Goal: Information Seeking & Learning: Learn about a topic

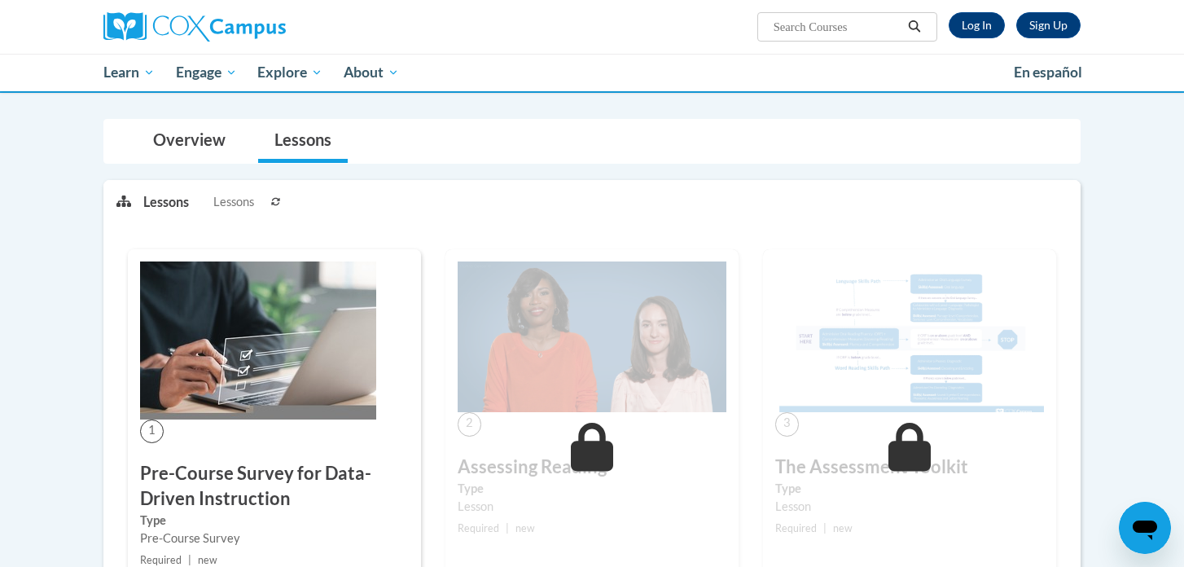
scroll to position [405, 0]
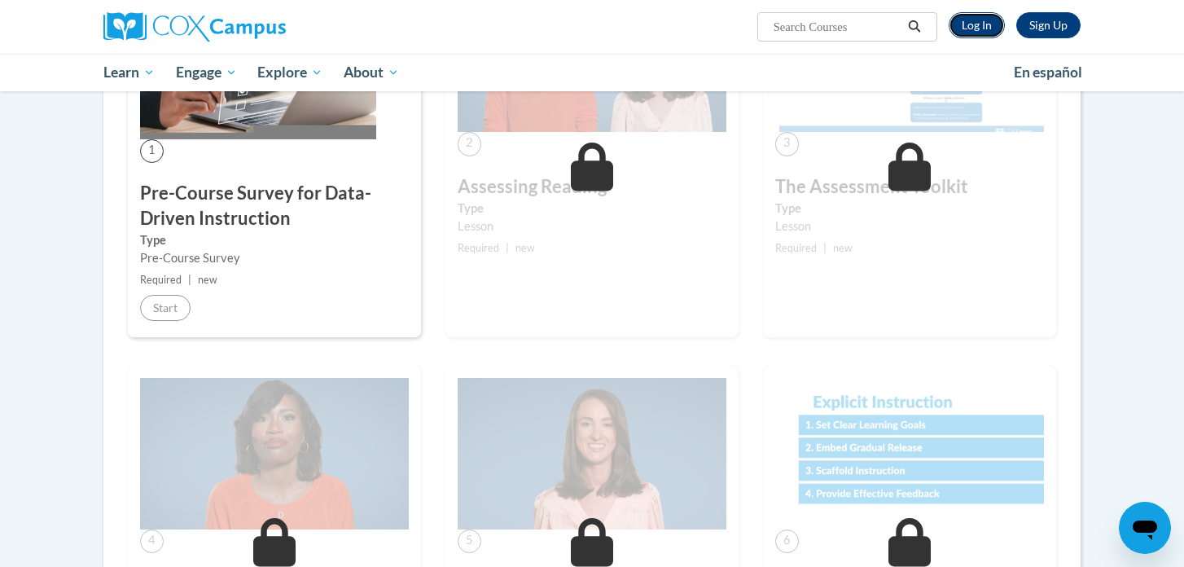
click at [981, 20] on link "Log In" at bounding box center [977, 25] width 56 height 26
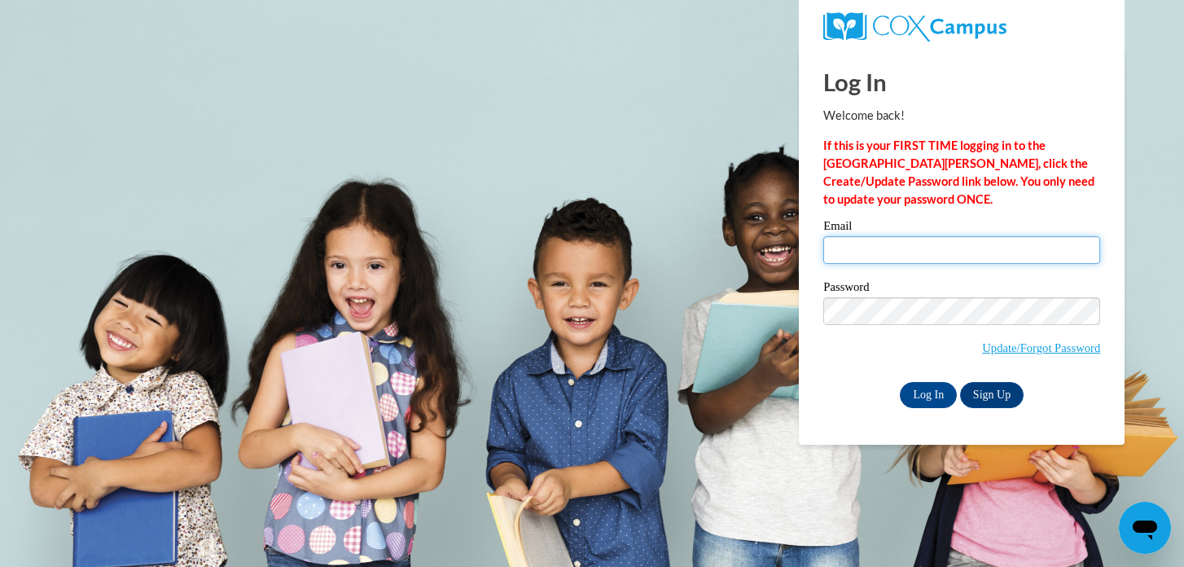
click at [897, 253] on input "Email" at bounding box center [961, 250] width 277 height 28
type input "shulla@ripon.k12.wi.us"
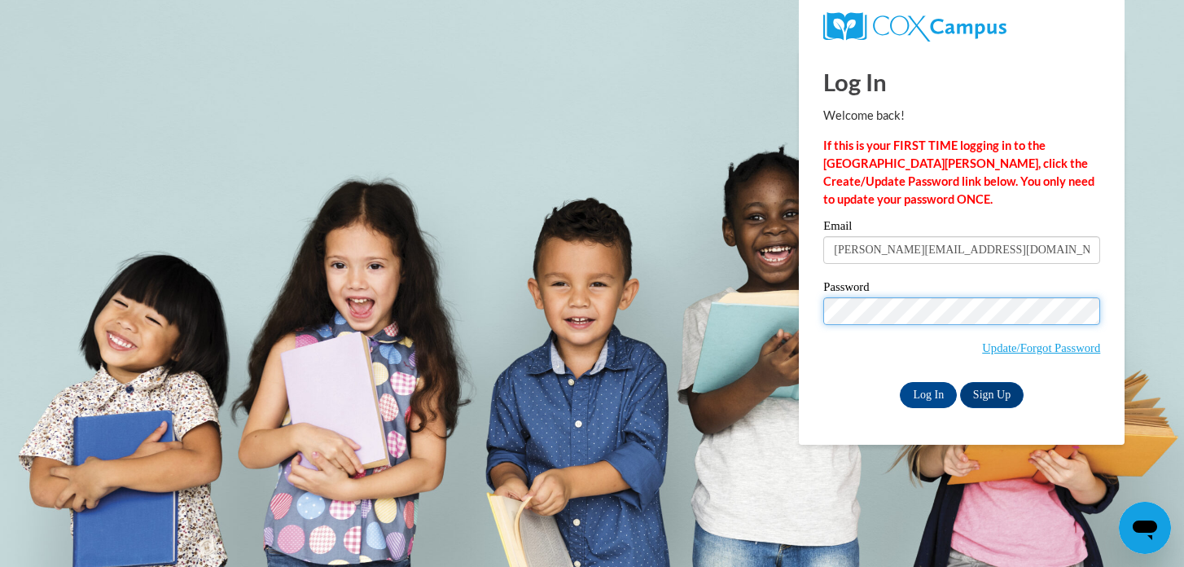
click at [900, 382] on input "Log In" at bounding box center [928, 395] width 57 height 26
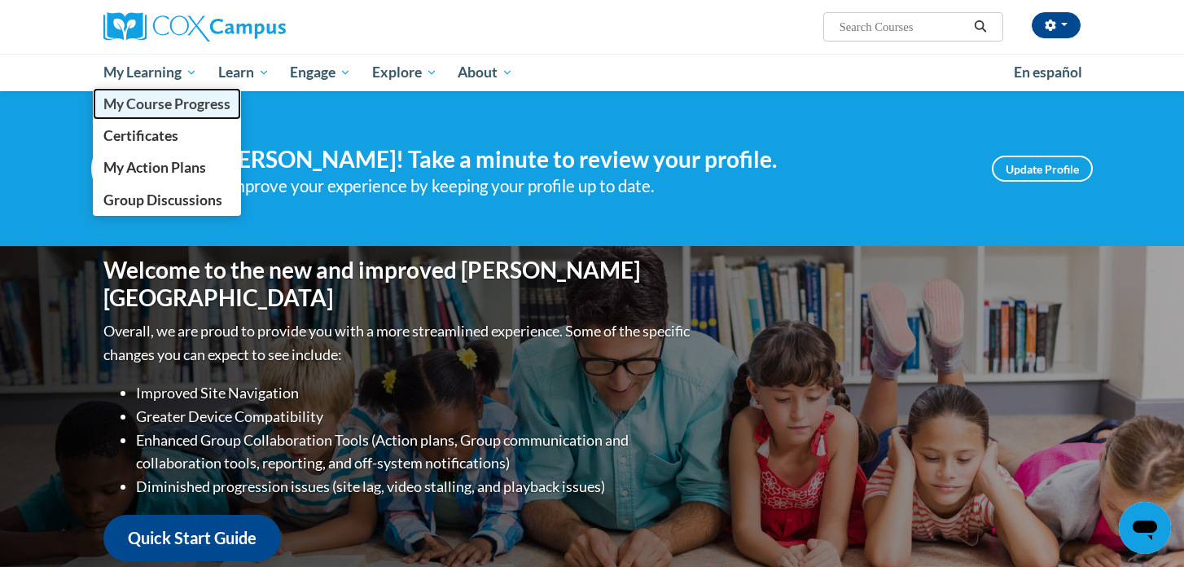
click at [143, 107] on span "My Course Progress" at bounding box center [166, 103] width 127 height 17
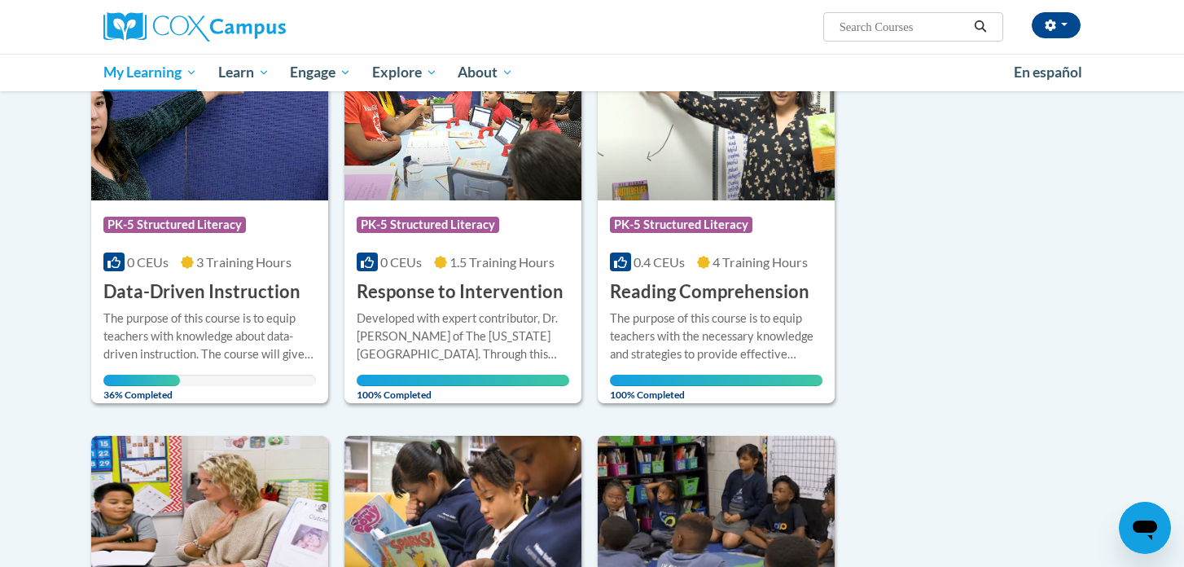
scroll to position [276, 0]
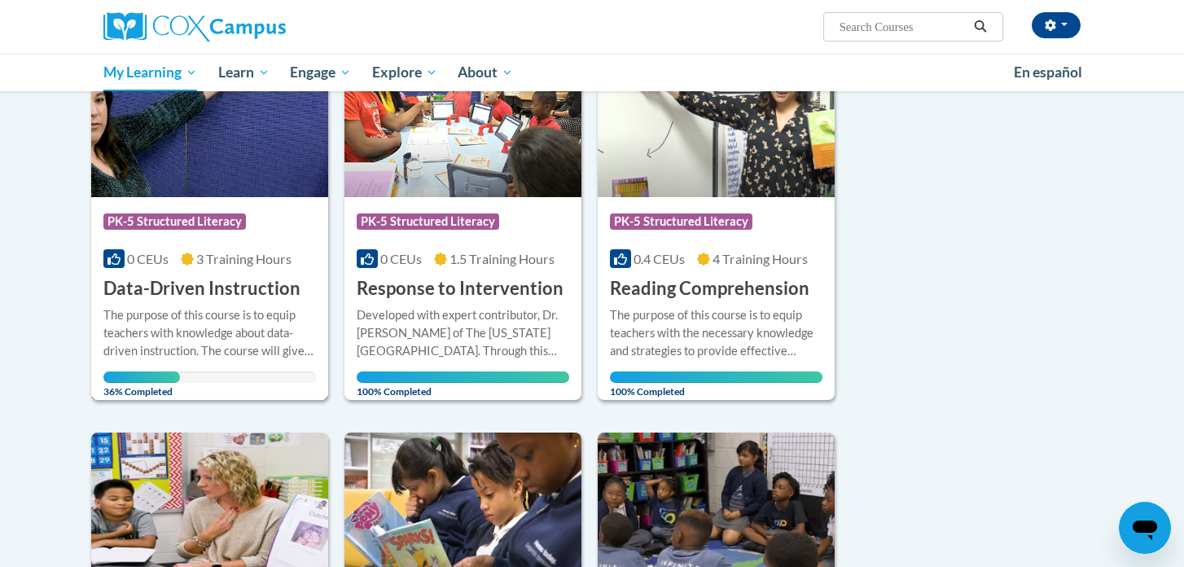
click at [241, 293] on h3 "Data-Driven Instruction" at bounding box center [201, 288] width 197 height 25
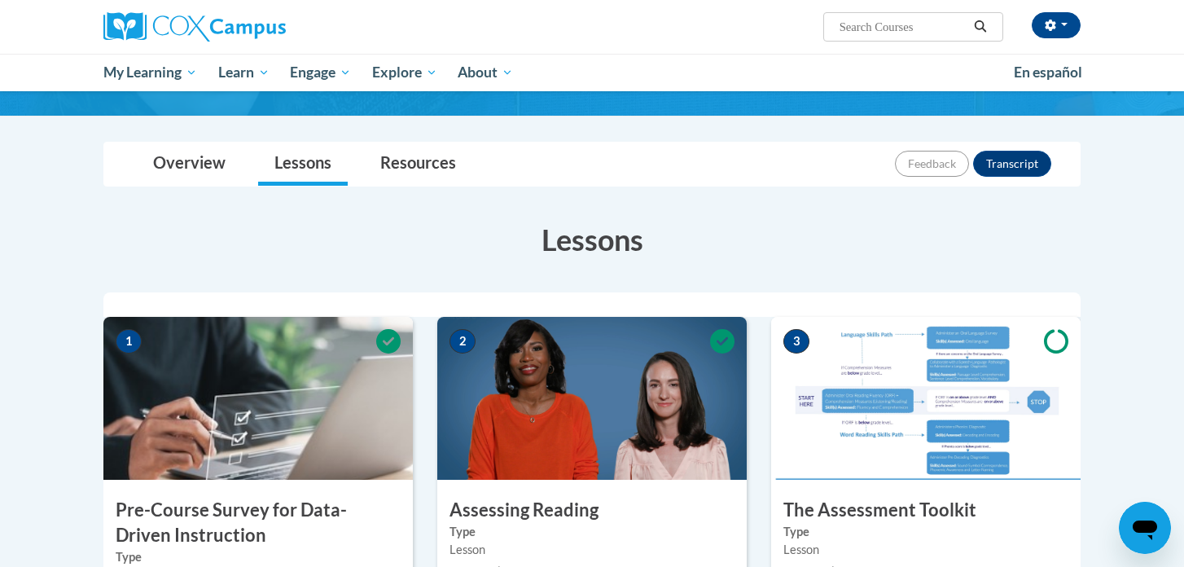
scroll to position [410, 0]
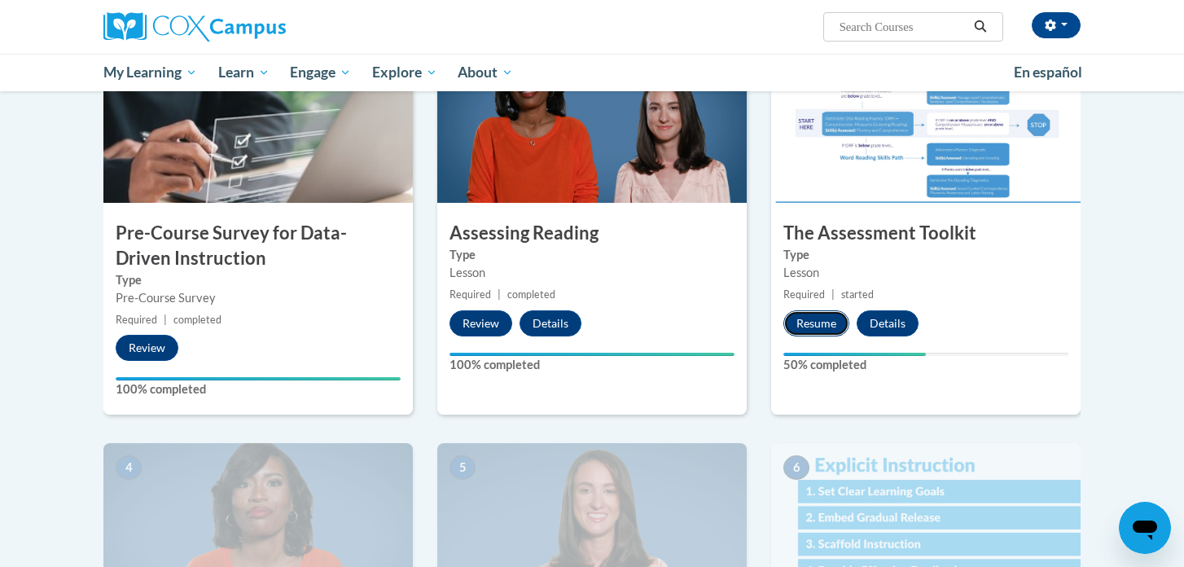
click at [817, 326] on button "Resume" at bounding box center [816, 323] width 66 height 26
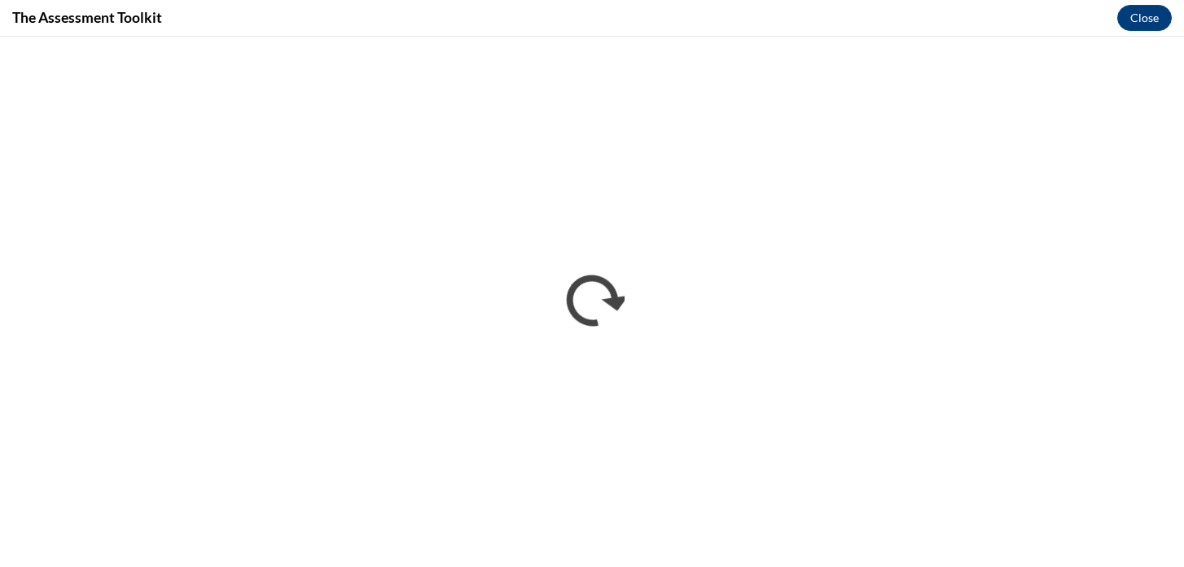
scroll to position [0, 0]
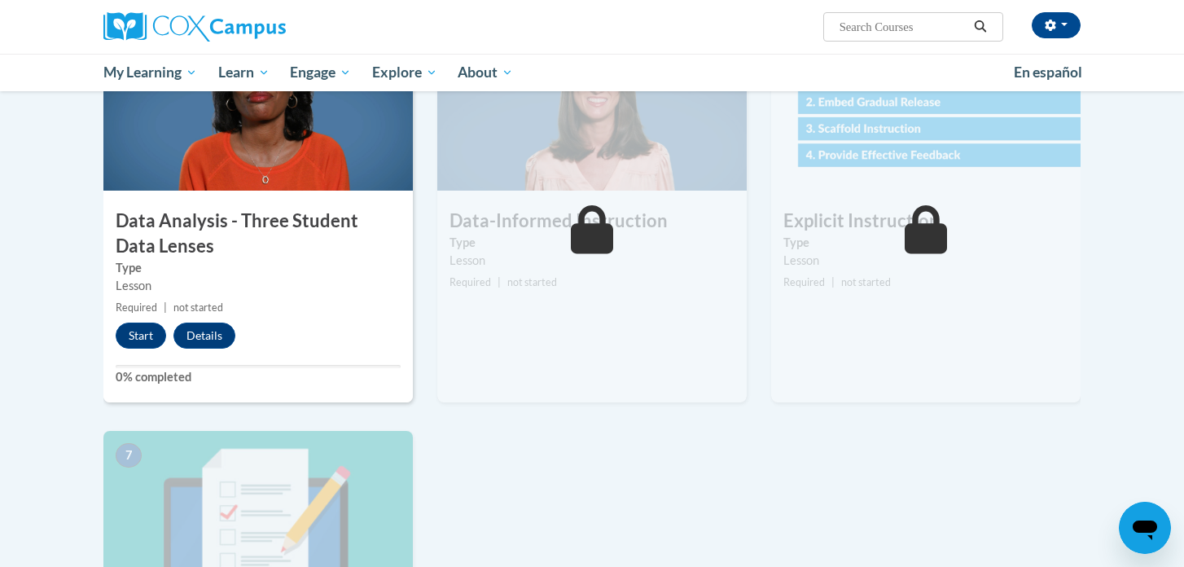
scroll to position [837, 0]
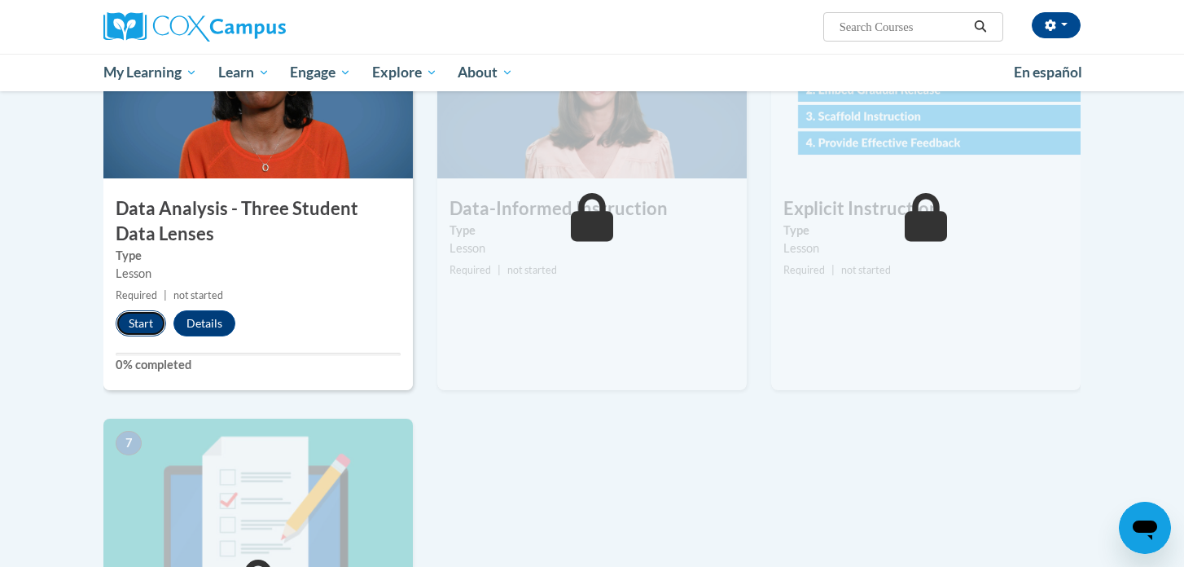
click at [145, 328] on button "Start" at bounding box center [141, 323] width 50 height 26
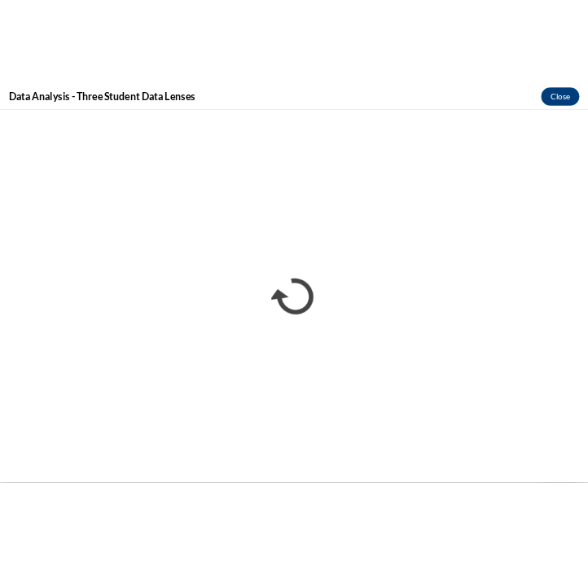
scroll to position [863, 0]
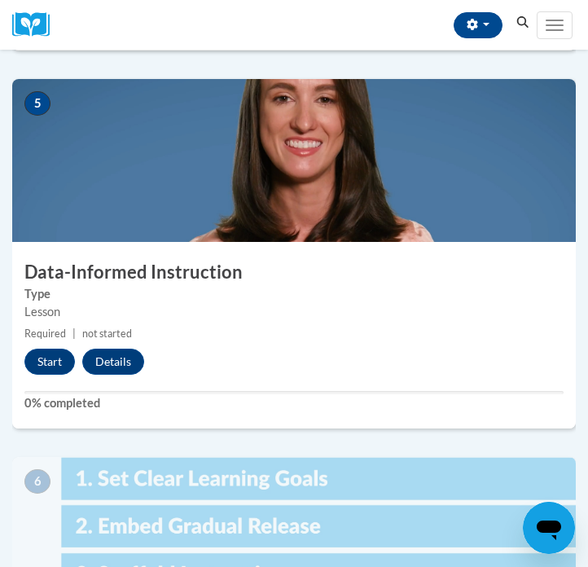
scroll to position [1883, 0]
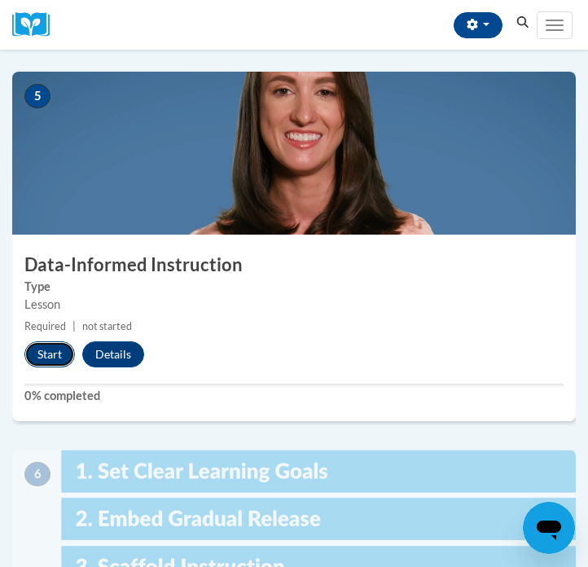
click at [55, 358] on button "Start" at bounding box center [49, 354] width 50 height 26
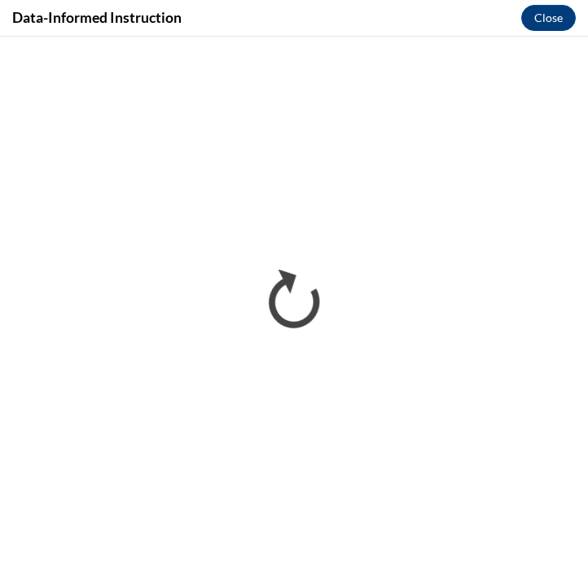
scroll to position [0, 0]
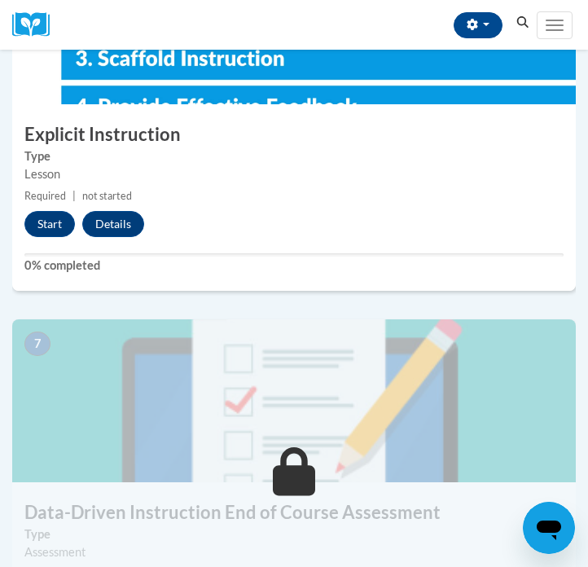
scroll to position [2425, 0]
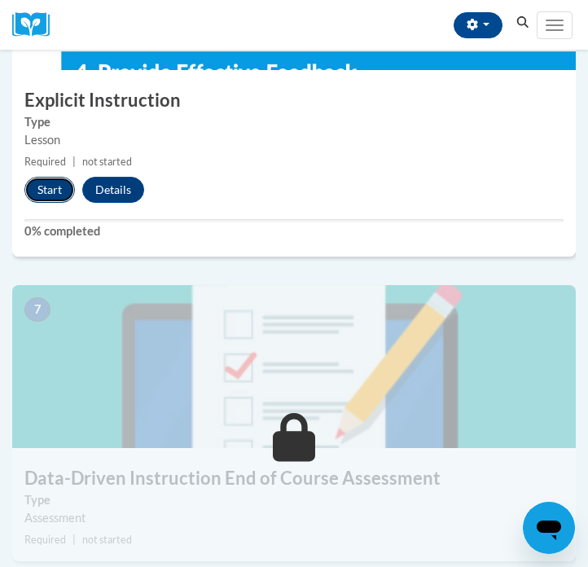
click at [53, 188] on button "Start" at bounding box center [49, 190] width 50 height 26
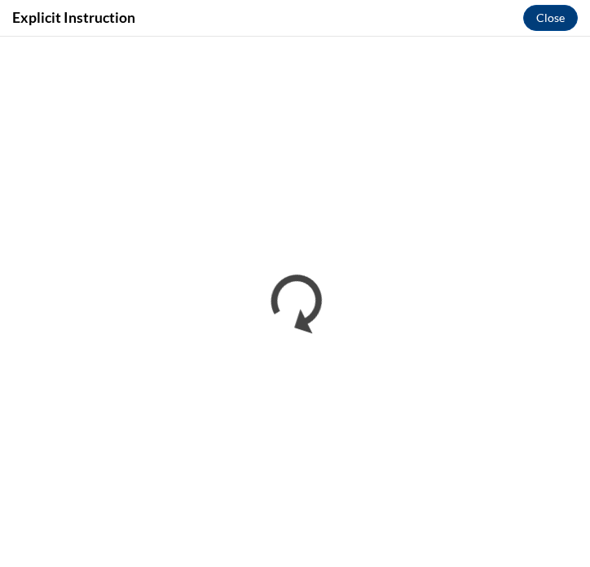
click at [15, 35] on div "Explicit Instruction Close" at bounding box center [295, 18] width 590 height 37
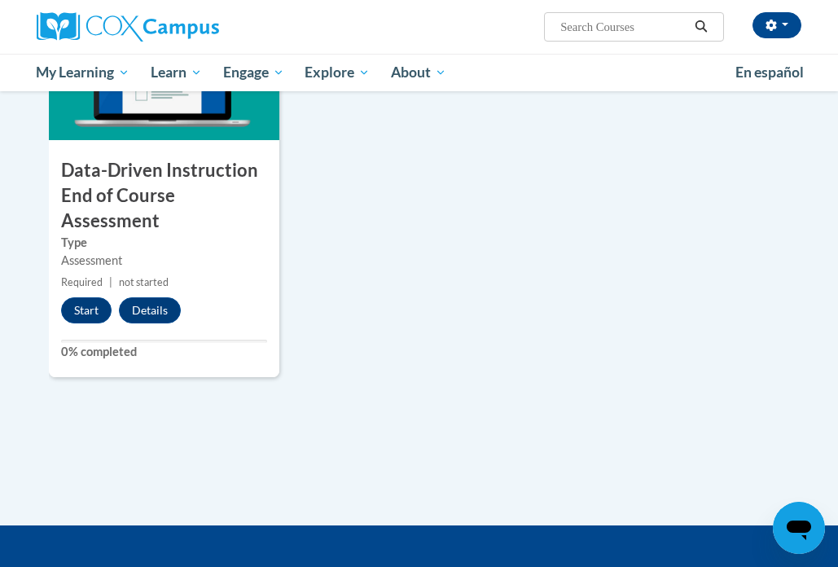
scroll to position [1264, 0]
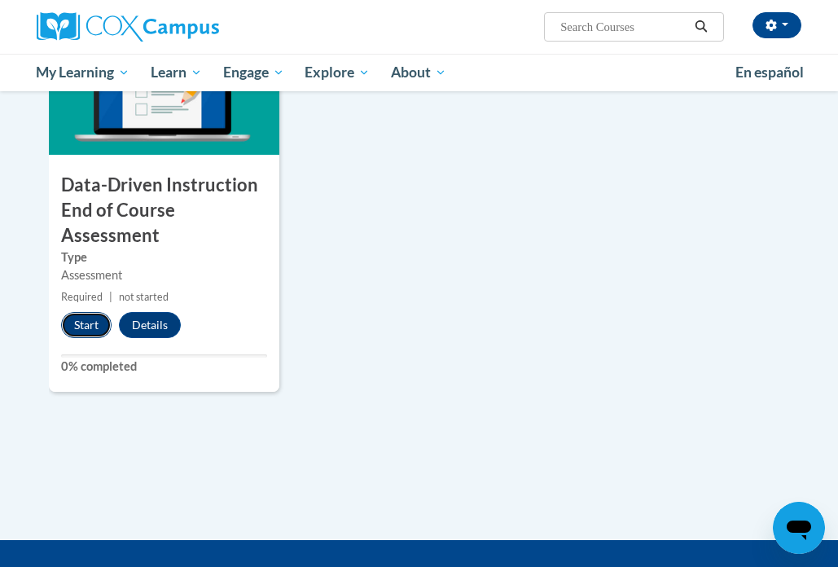
click at [86, 325] on button "Start" at bounding box center [86, 325] width 50 height 26
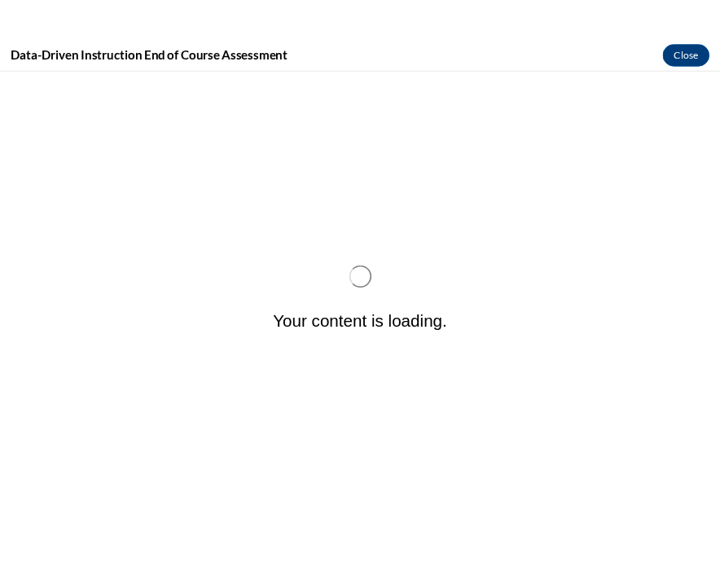
scroll to position [0, 0]
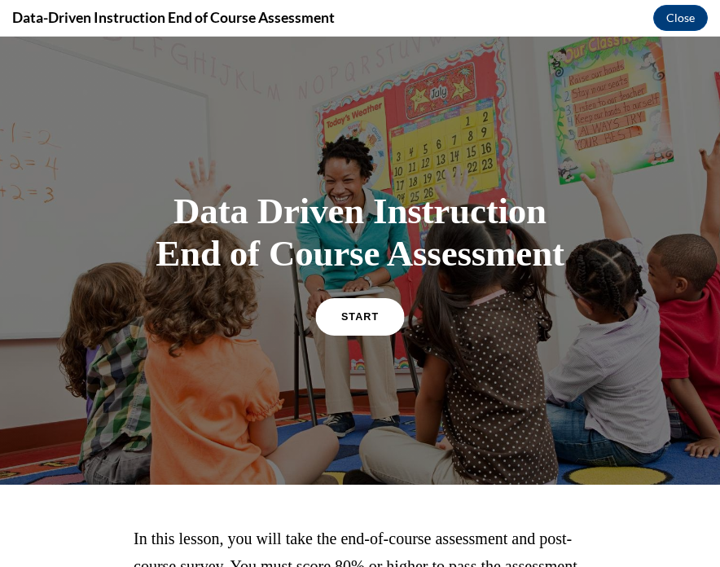
click at [345, 331] on link "START" at bounding box center [359, 315] width 89 height 37
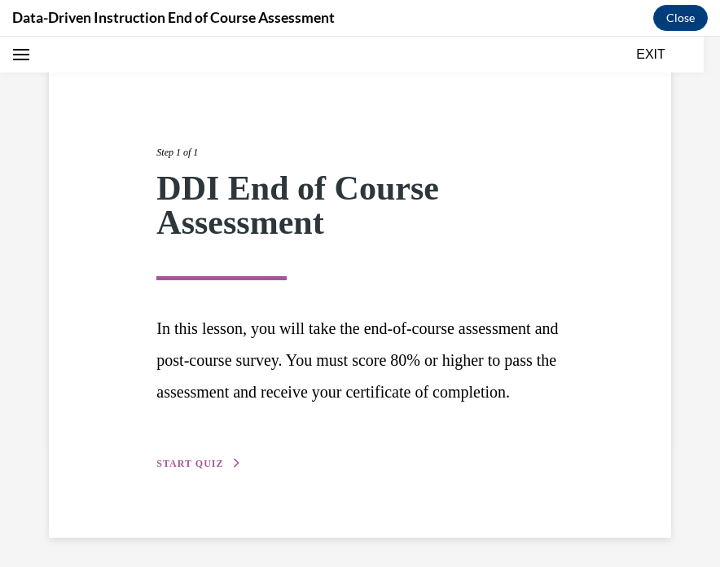
scroll to position [154, 0]
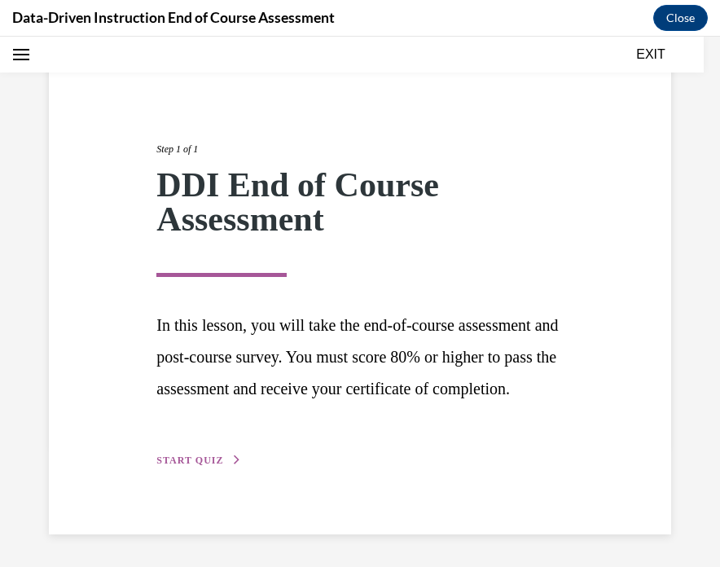
click at [219, 459] on span "START QUIZ" at bounding box center [189, 459] width 67 height 11
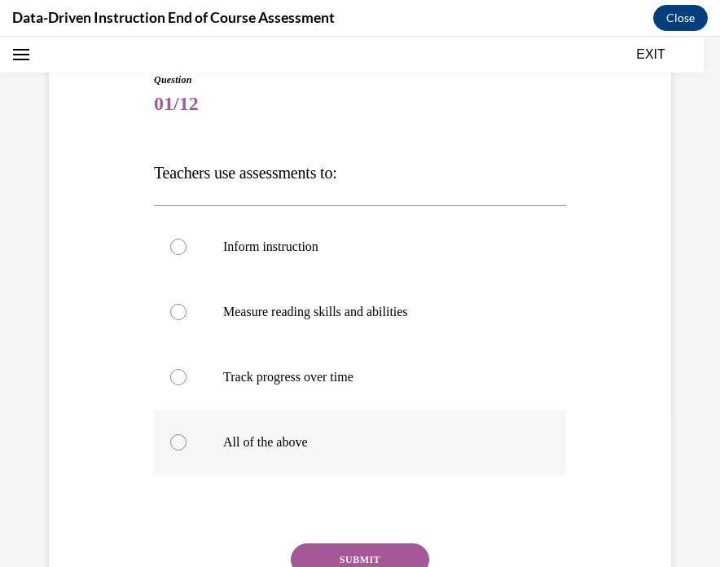
click at [294, 420] on label "All of the above" at bounding box center [360, 442] width 412 height 65
click at [186, 434] on input "All of the above" at bounding box center [178, 442] width 16 height 16
radio input "true"
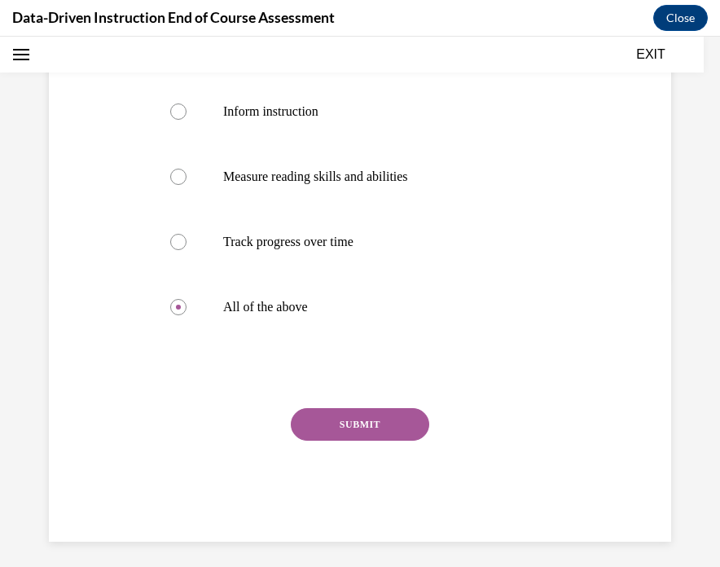
click at [312, 428] on button "SUBMIT" at bounding box center [360, 424] width 138 height 33
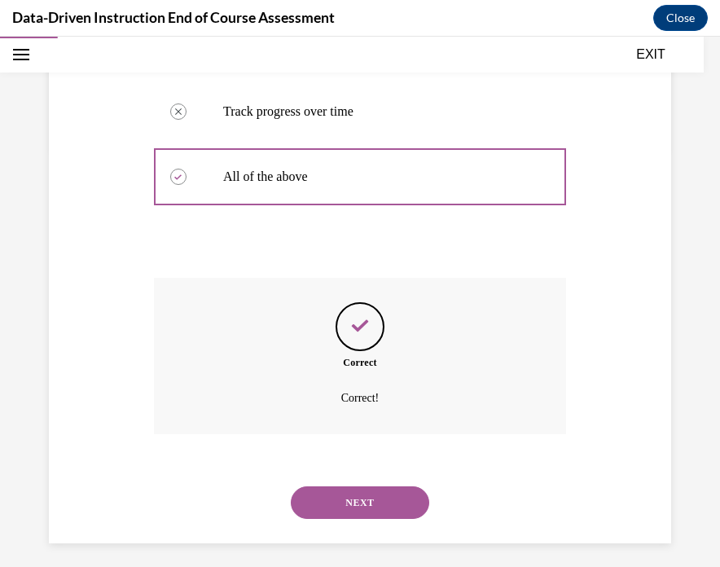
scroll to position [428, 0]
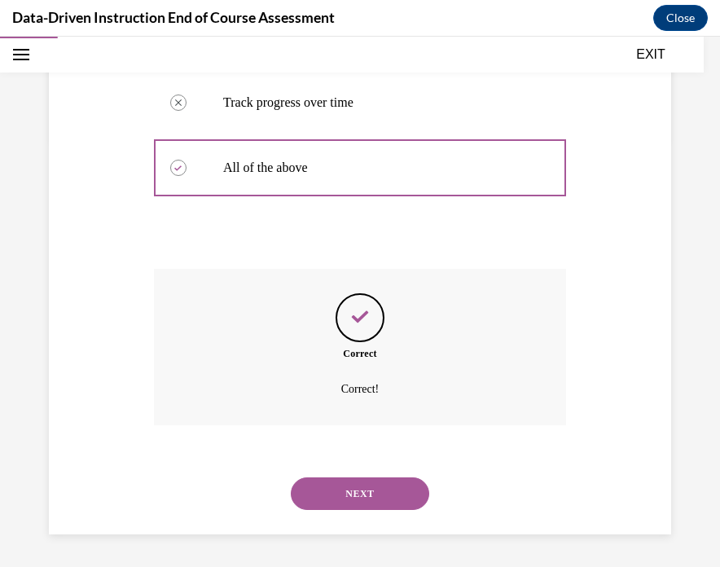
click at [355, 489] on button "NEXT" at bounding box center [360, 493] width 138 height 33
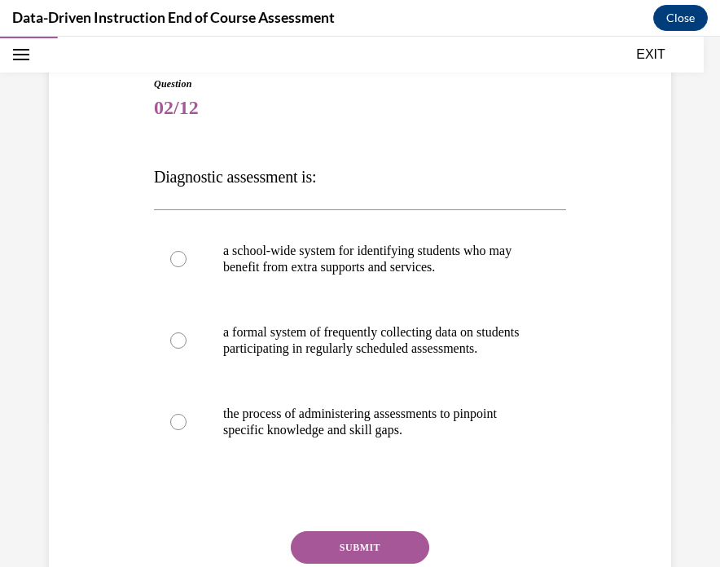
scroll to position [172, 0]
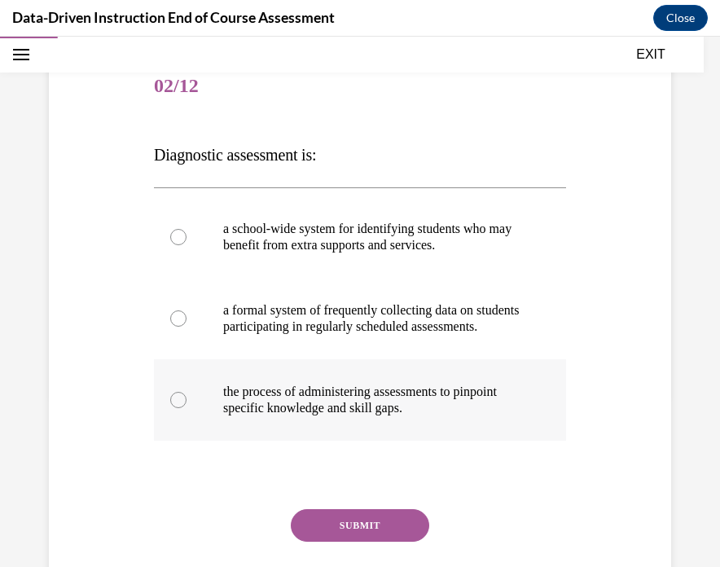
click at [317, 403] on p "the process of administering assessments to pinpoint specific knowledge and ski…" at bounding box center [374, 400] width 302 height 33
click at [186, 403] on input "the process of administering assessments to pinpoint specific knowledge and ski…" at bounding box center [178, 400] width 16 height 16
radio input "true"
click at [353, 542] on button "SUBMIT" at bounding box center [360, 525] width 138 height 33
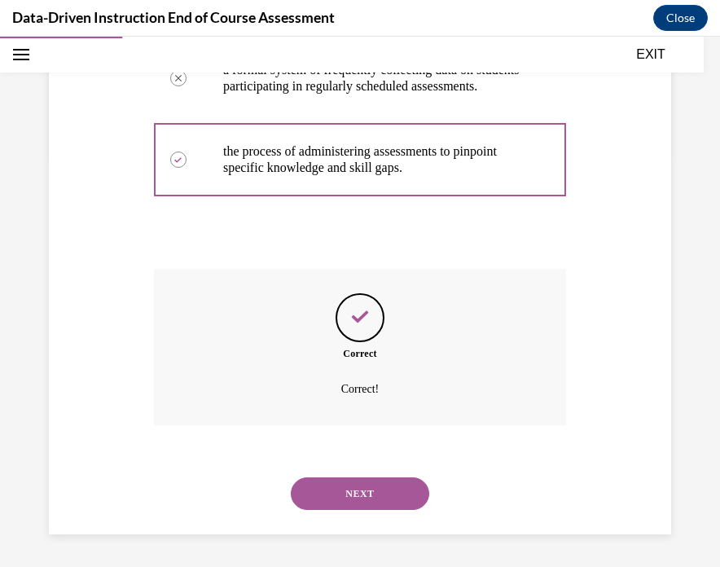
scroll to position [428, 0]
click at [353, 486] on button "NEXT" at bounding box center [360, 493] width 138 height 33
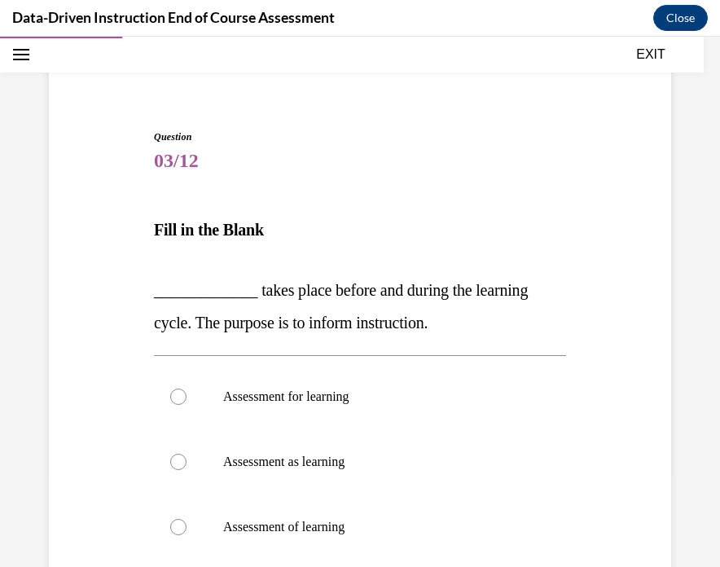
scroll to position [116, 0]
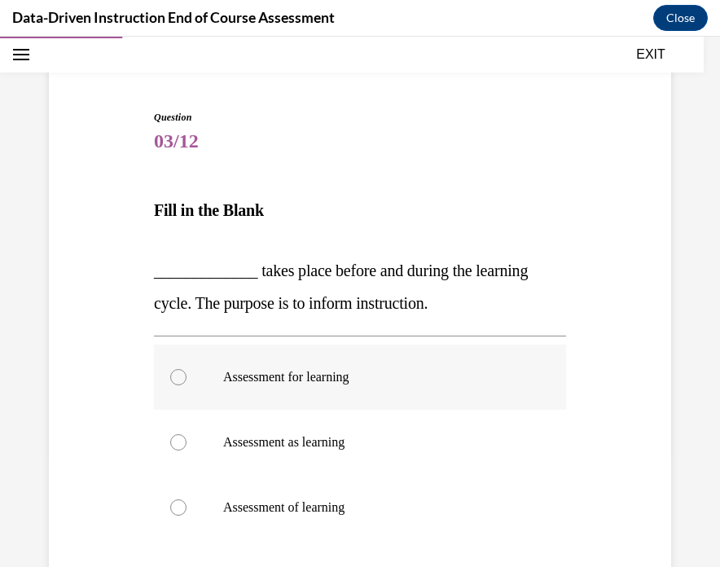
click at [449, 374] on p "Assessment for learning" at bounding box center [374, 377] width 302 height 16
click at [186, 374] on input "Assessment for learning" at bounding box center [178, 377] width 16 height 16
radio input "true"
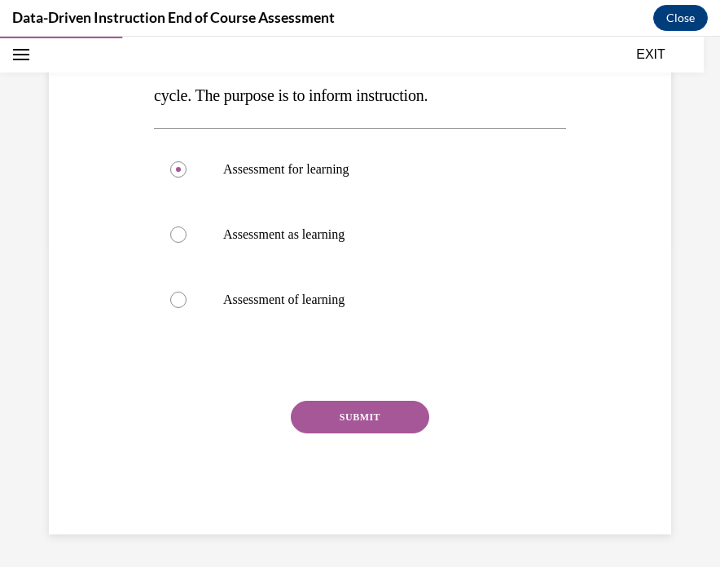
click at [409, 420] on button "SUBMIT" at bounding box center [360, 417] width 138 height 33
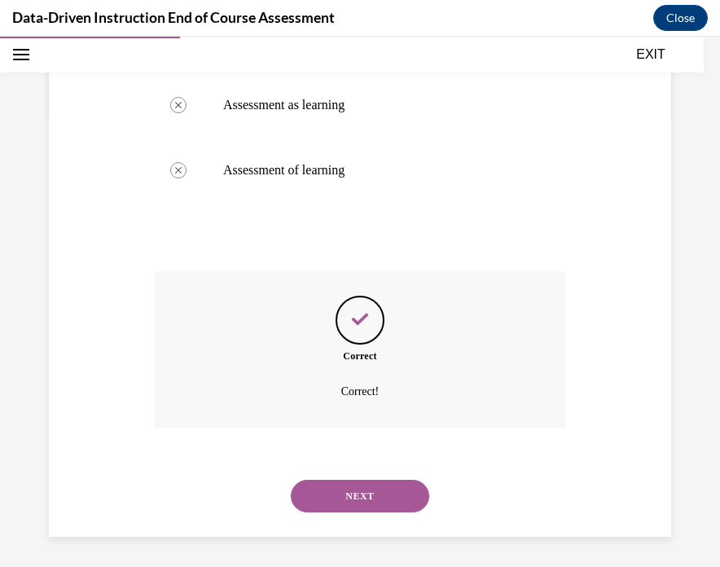
scroll to position [456, 0]
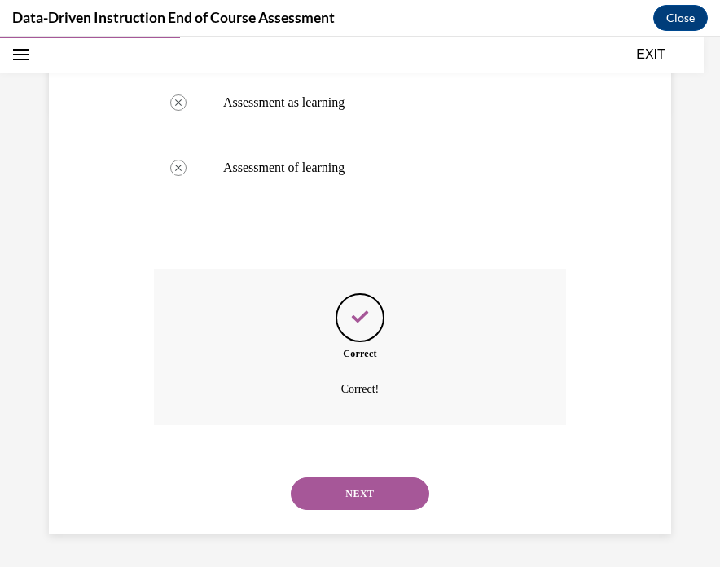
click at [384, 494] on button "NEXT" at bounding box center [360, 493] width 138 height 33
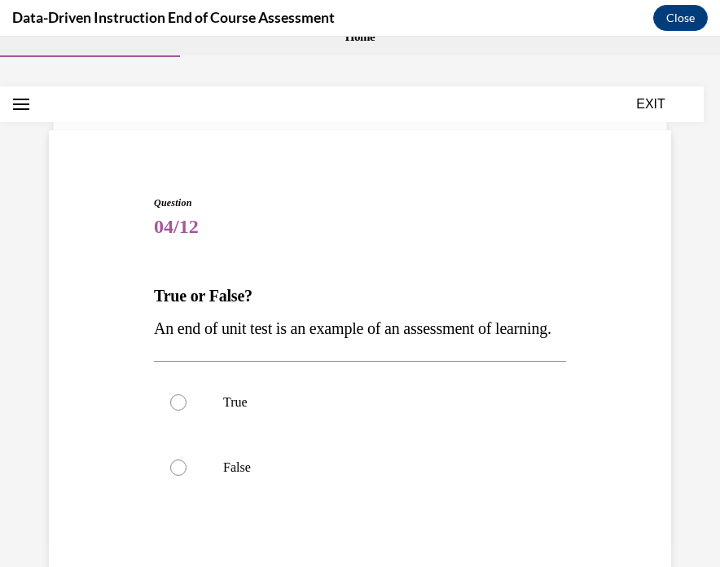
scroll to position [47, 0]
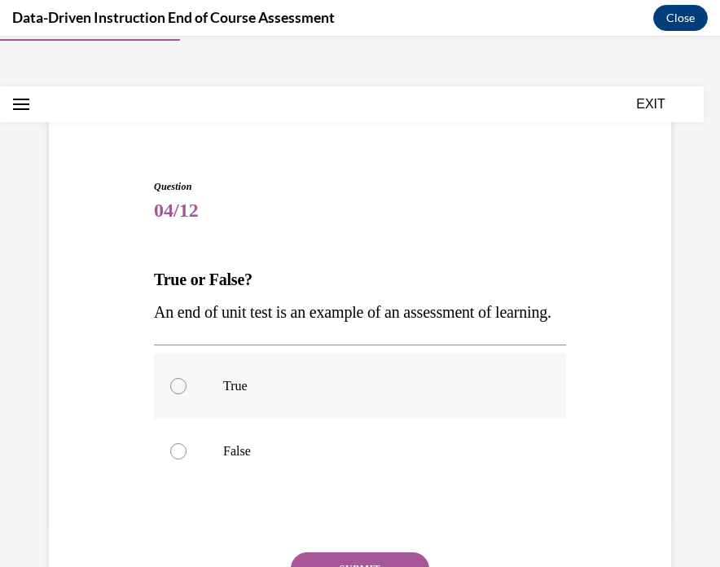
click at [366, 419] on label "True" at bounding box center [360, 385] width 412 height 65
click at [186, 394] on input "True" at bounding box center [178, 386] width 16 height 16
radio input "true"
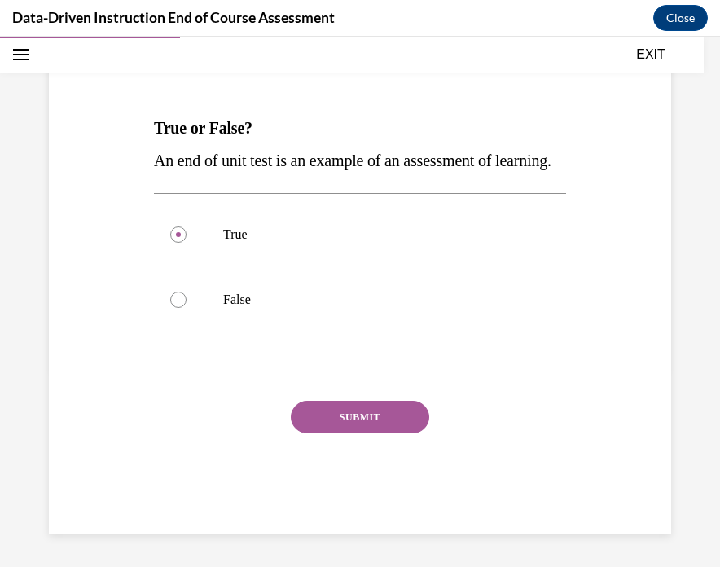
click at [366, 427] on button "SUBMIT" at bounding box center [360, 417] width 138 height 33
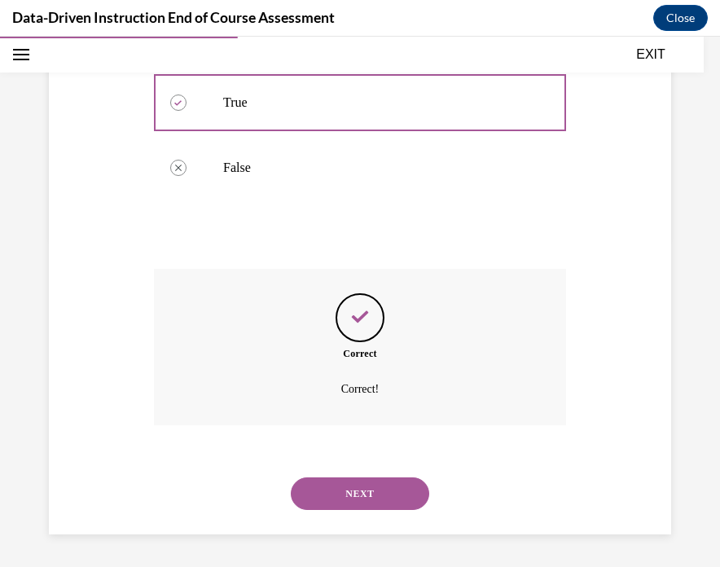
scroll to position [363, 0]
click at [366, 489] on button "NEXT" at bounding box center [360, 493] width 138 height 33
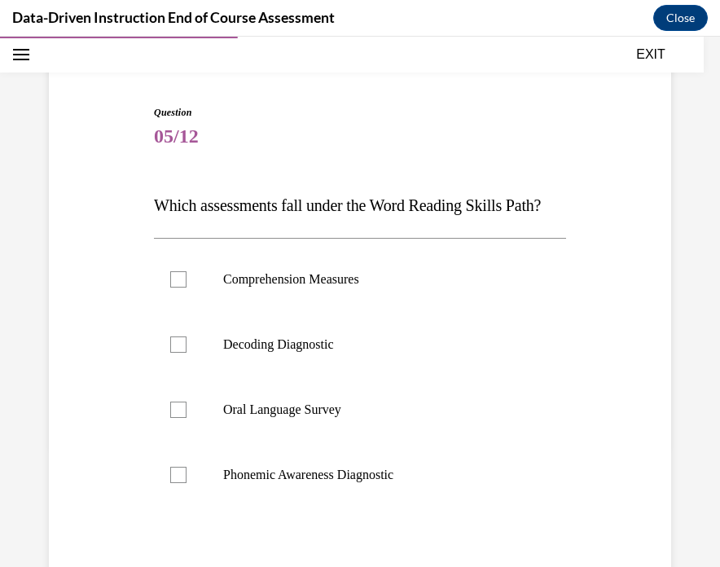
scroll to position [126, 0]
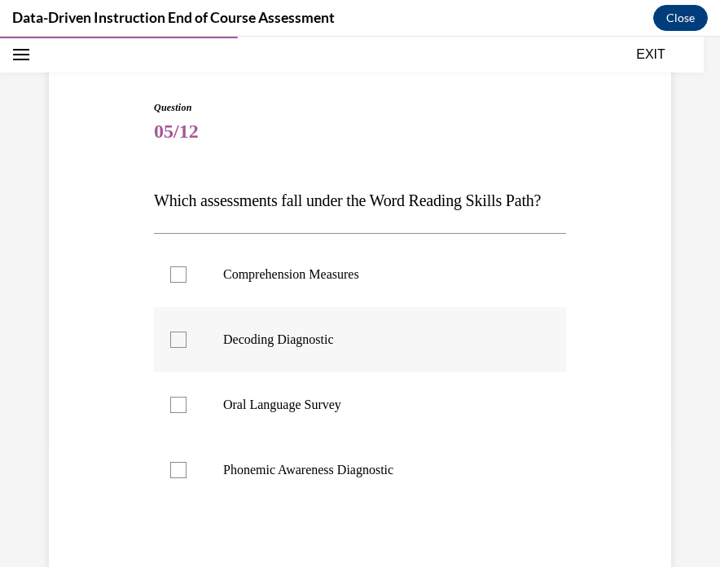
click at [261, 372] on label "Decoding Diagnostic" at bounding box center [360, 339] width 412 height 65
click at [186, 348] on input "Decoding Diagnostic" at bounding box center [178, 339] width 16 height 16
checkbox input "true"
click at [258, 478] on p "Phonemic Awareness Diagnostic" at bounding box center [374, 470] width 302 height 16
click at [186, 478] on input "Phonemic Awareness Diagnostic" at bounding box center [178, 470] width 16 height 16
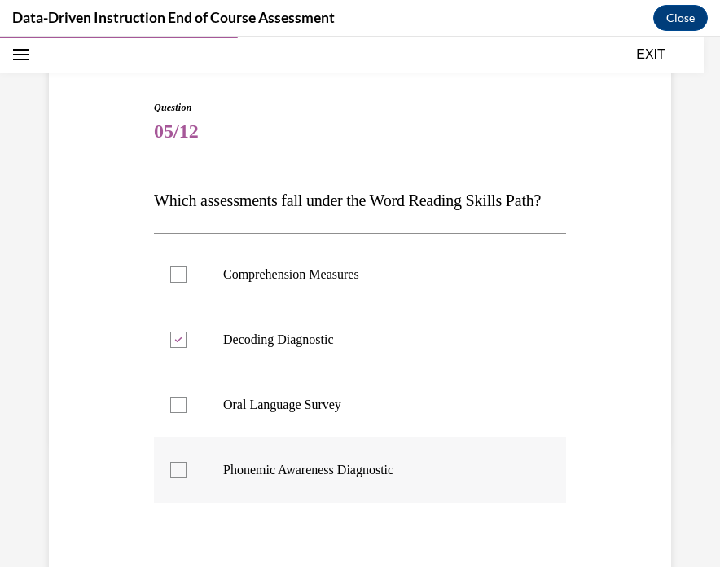
checkbox input "true"
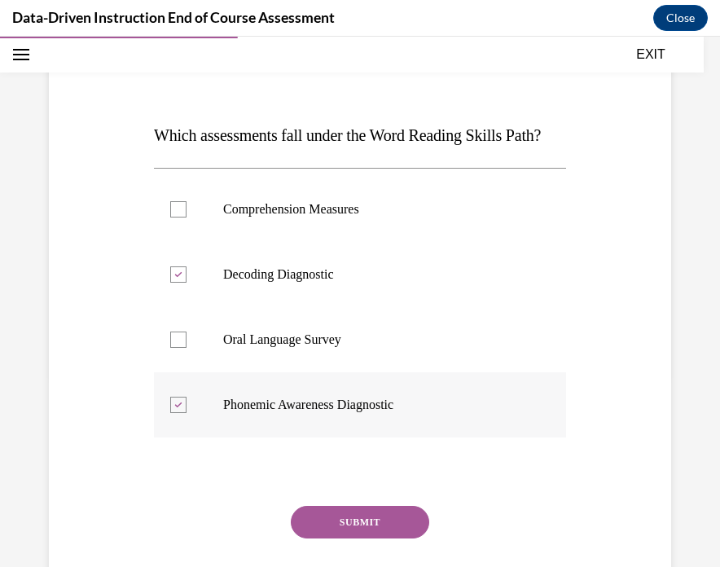
scroll to position [329, 0]
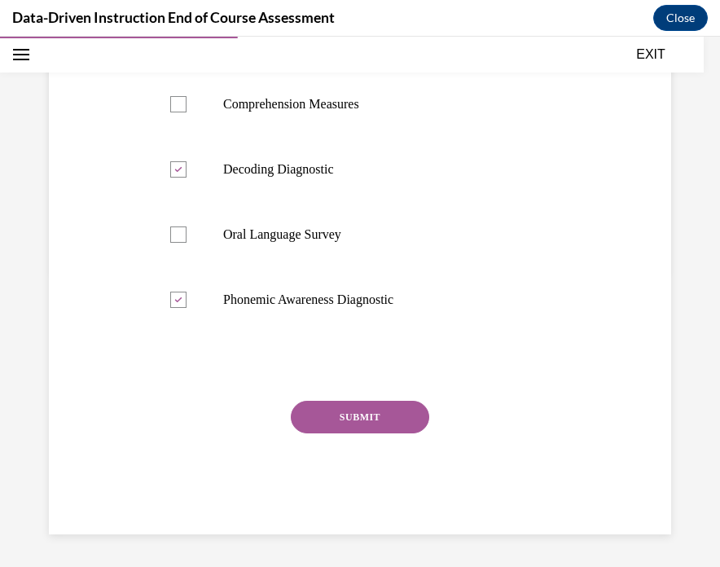
click at [334, 421] on button "SUBMIT" at bounding box center [360, 417] width 138 height 33
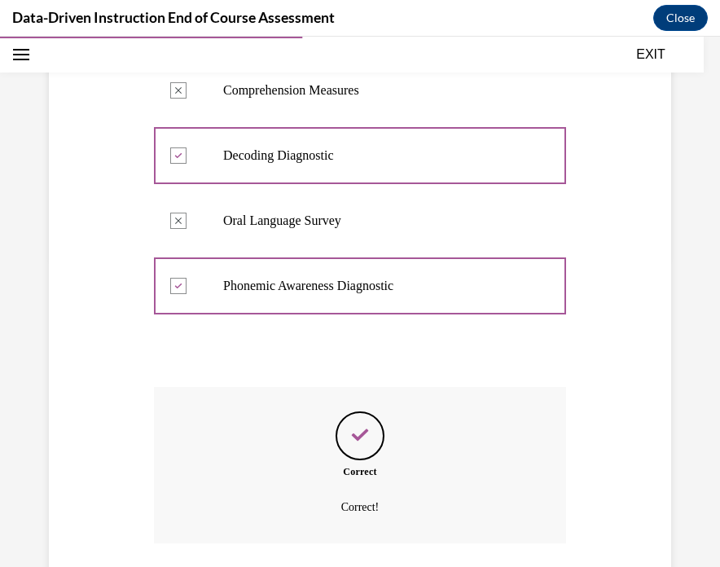
scroll to position [461, 0]
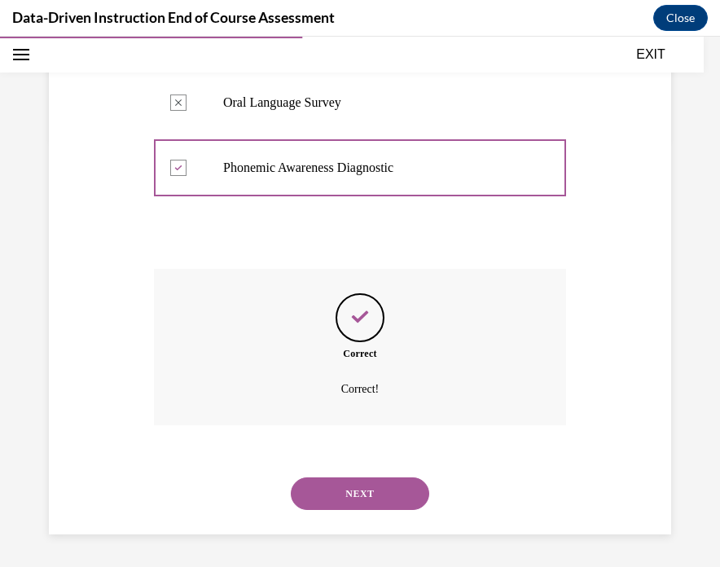
click at [356, 519] on div "NEXT" at bounding box center [360, 493] width 412 height 65
click at [356, 482] on button "NEXT" at bounding box center [360, 493] width 138 height 33
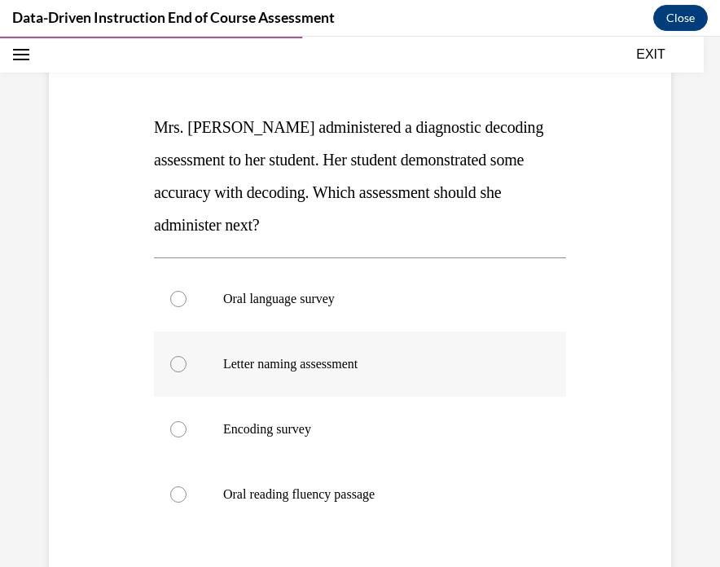
scroll to position [210, 0]
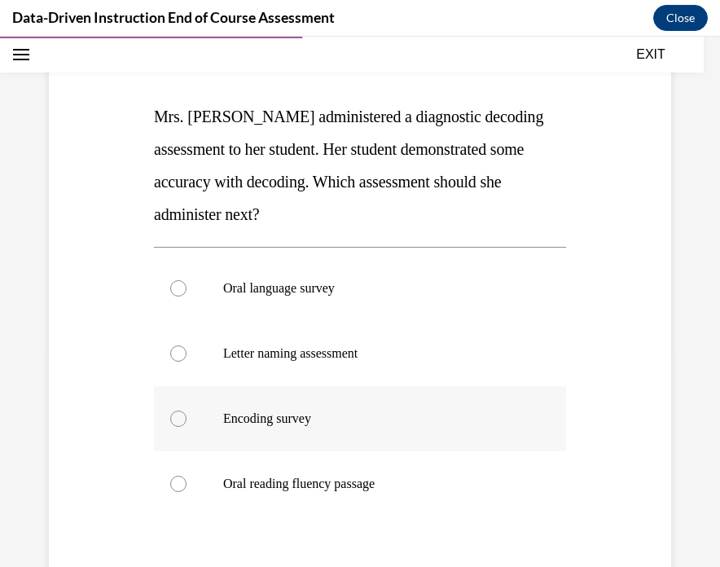
click at [450, 424] on p "Encoding survey" at bounding box center [374, 418] width 302 height 16
click at [186, 424] on input "Encoding survey" at bounding box center [178, 418] width 16 height 16
radio input "true"
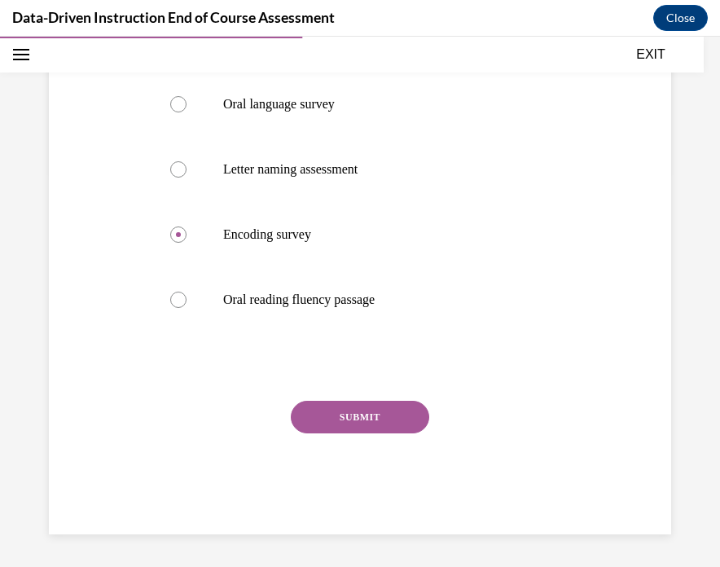
click at [388, 426] on button "SUBMIT" at bounding box center [360, 417] width 138 height 33
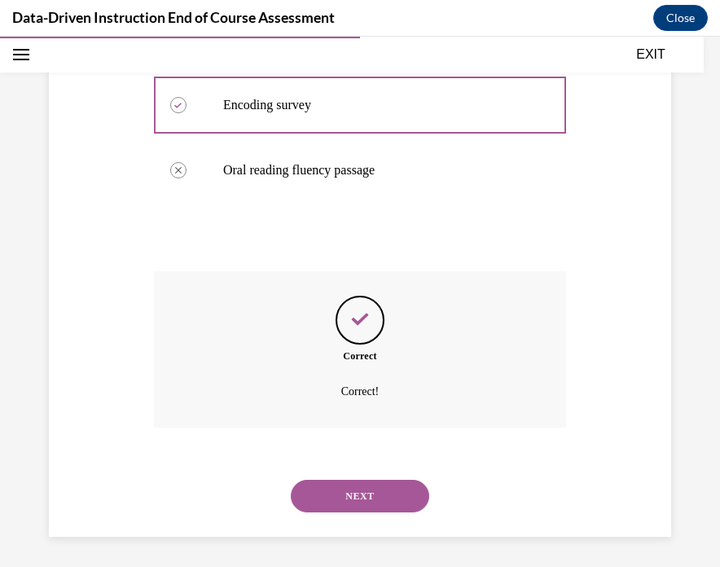
scroll to position [526, 0]
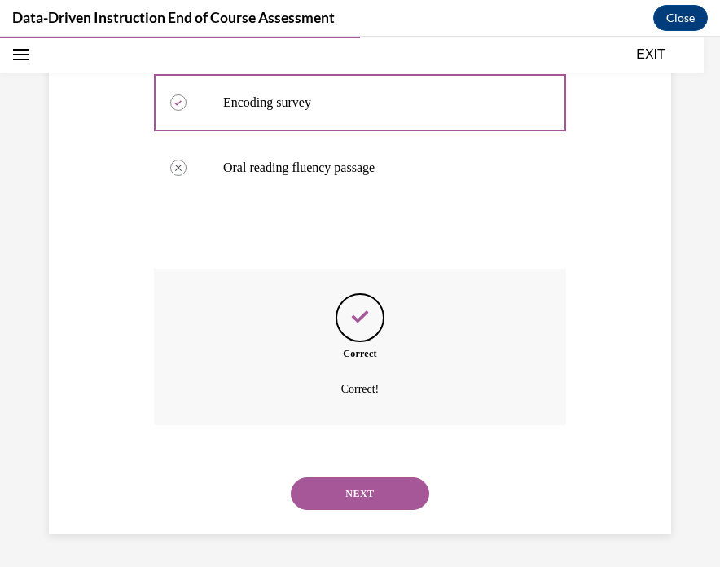
click at [368, 507] on button "NEXT" at bounding box center [360, 493] width 138 height 33
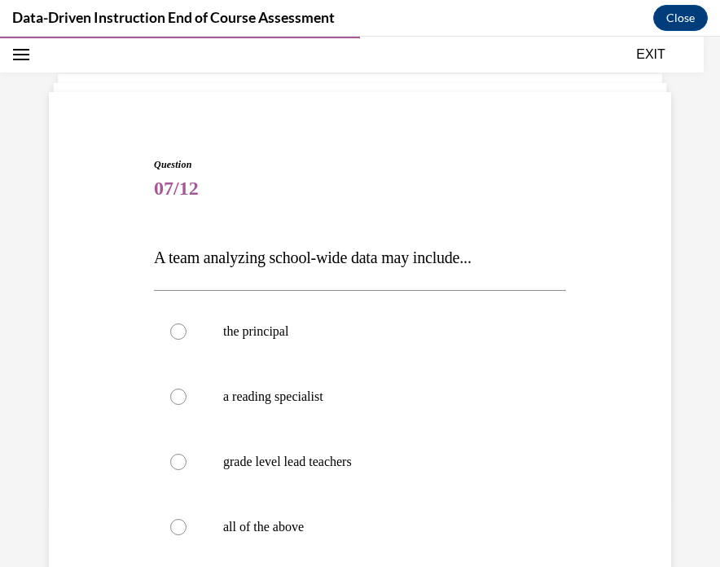
scroll to position [78, 0]
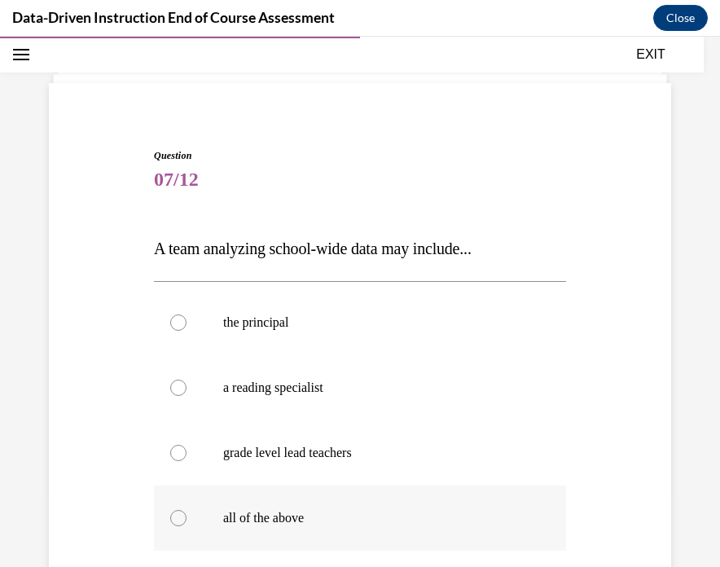
click at [185, 515] on div at bounding box center [178, 518] width 16 height 16
click at [185, 515] on input "all of the above" at bounding box center [178, 518] width 16 height 16
radio input "true"
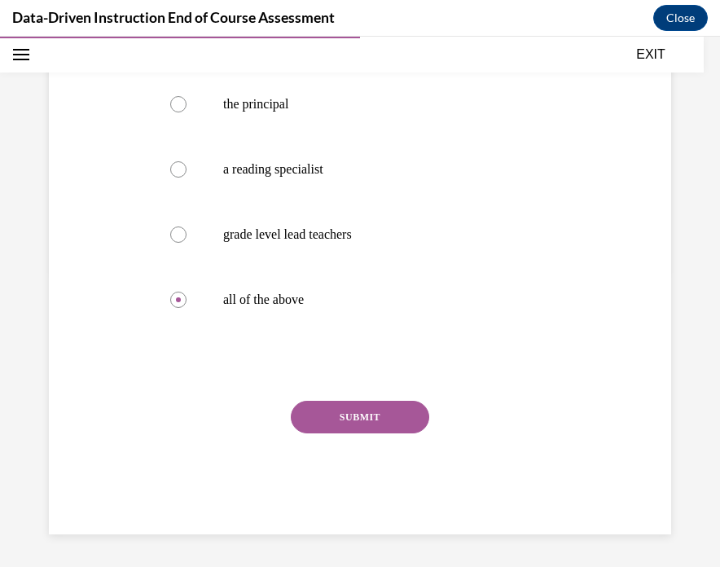
click at [395, 426] on button "SUBMIT" at bounding box center [360, 417] width 138 height 33
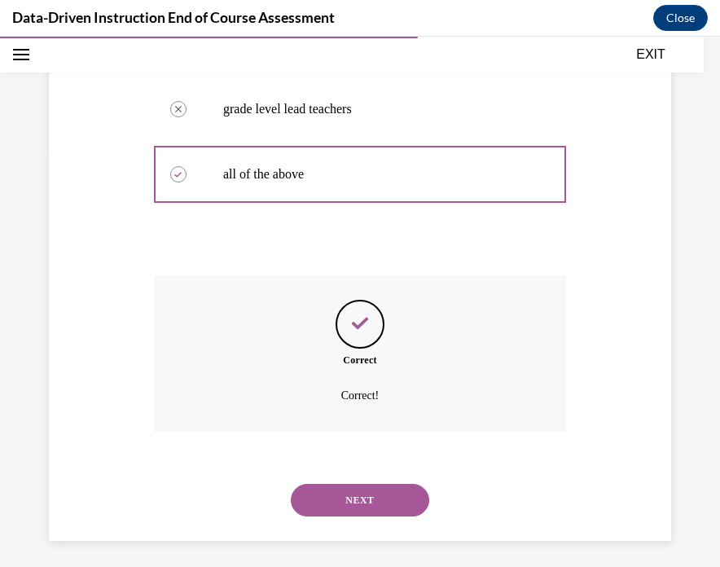
scroll to position [428, 0]
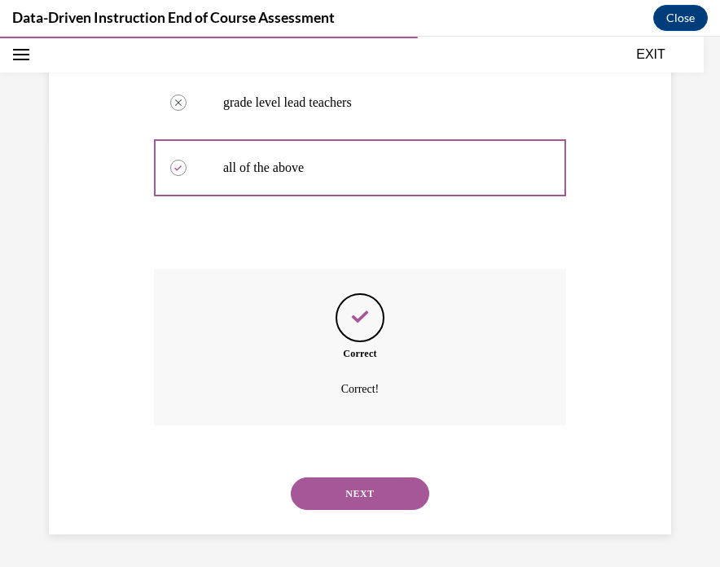
click at [369, 497] on button "NEXT" at bounding box center [360, 493] width 138 height 33
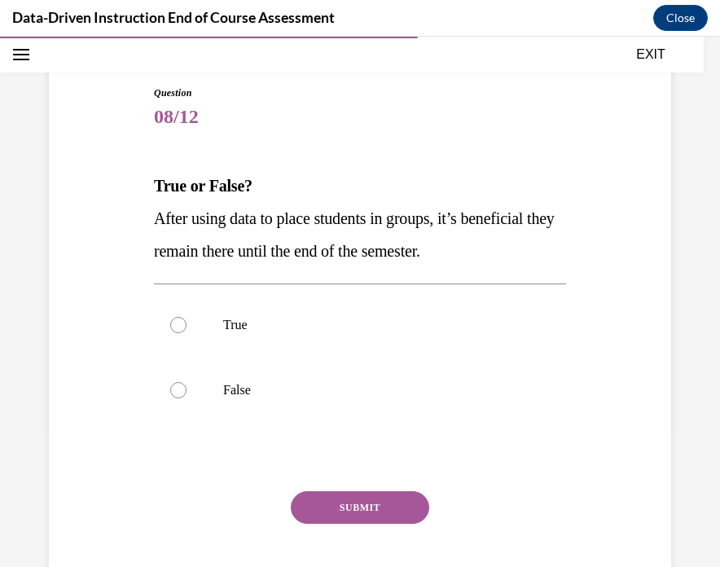
scroll to position [147, 0]
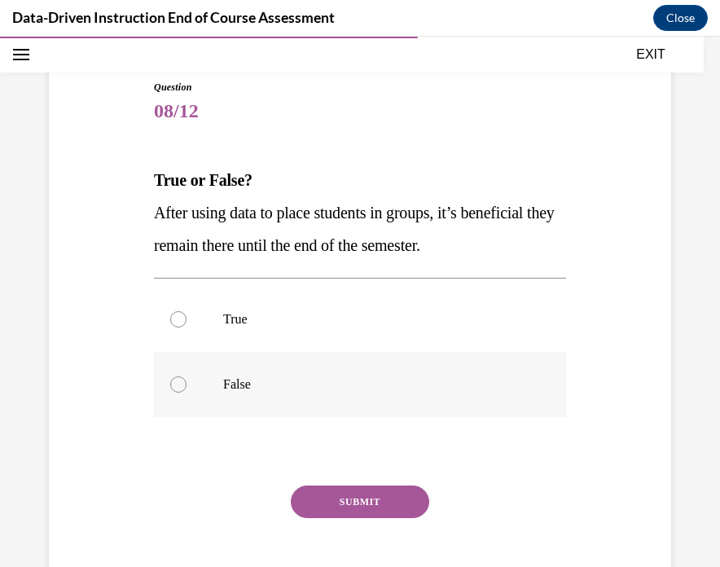
click at [465, 386] on p "False" at bounding box center [374, 384] width 302 height 16
click at [186, 386] on input "False" at bounding box center [178, 384] width 16 height 16
radio input "true"
click at [401, 494] on button "SUBMIT" at bounding box center [360, 501] width 138 height 33
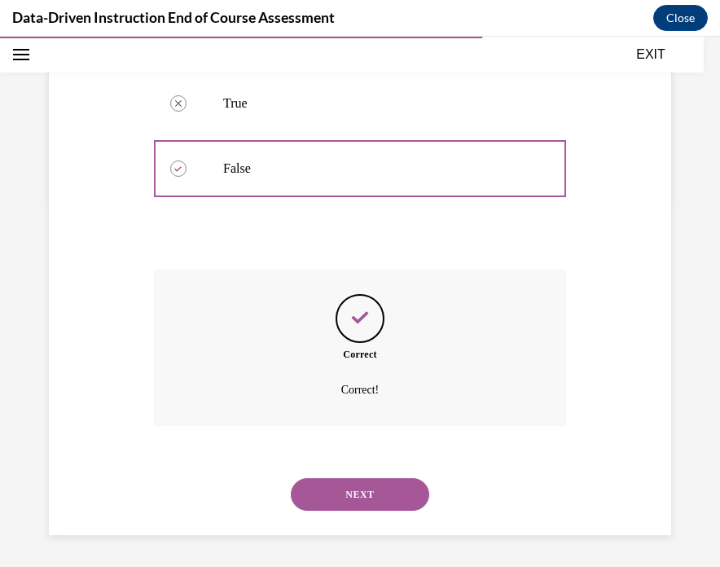
scroll to position [363, 0]
click at [400, 497] on button "NEXT" at bounding box center [360, 493] width 138 height 33
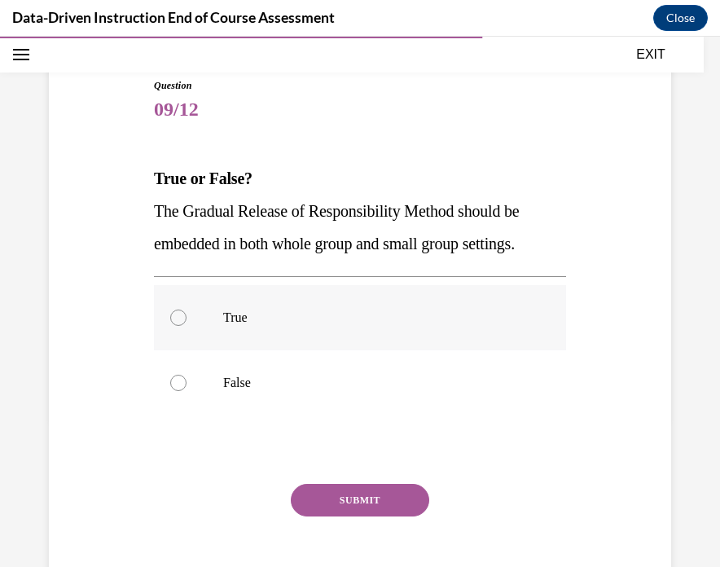
scroll to position [150, 0]
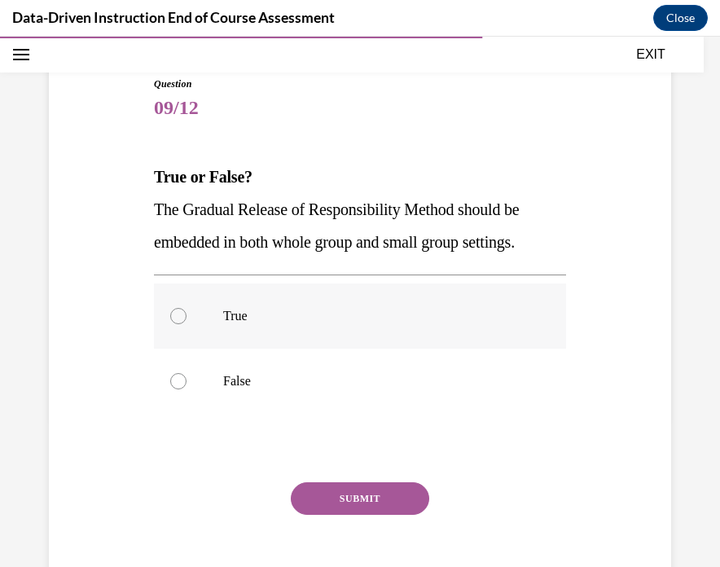
click at [488, 328] on label "True" at bounding box center [360, 315] width 412 height 65
click at [186, 324] on input "True" at bounding box center [178, 316] width 16 height 16
radio input "true"
click at [352, 494] on button "SUBMIT" at bounding box center [360, 498] width 138 height 33
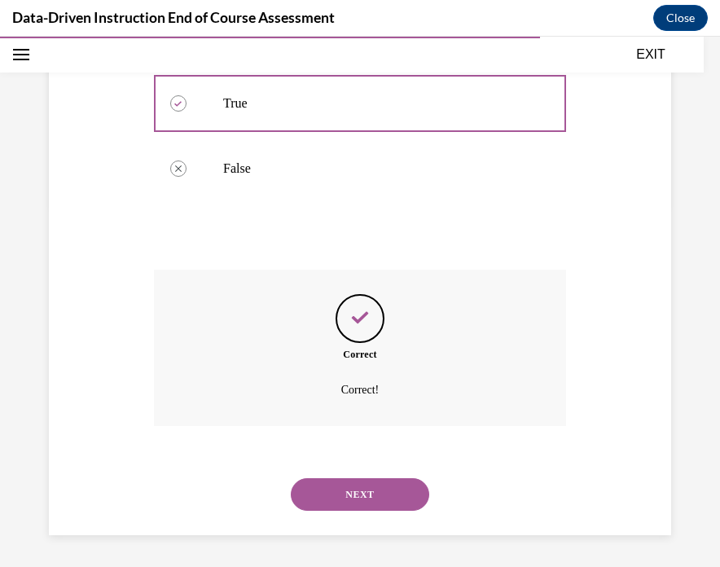
scroll to position [363, 0]
click at [380, 508] on button "NEXT" at bounding box center [360, 493] width 138 height 33
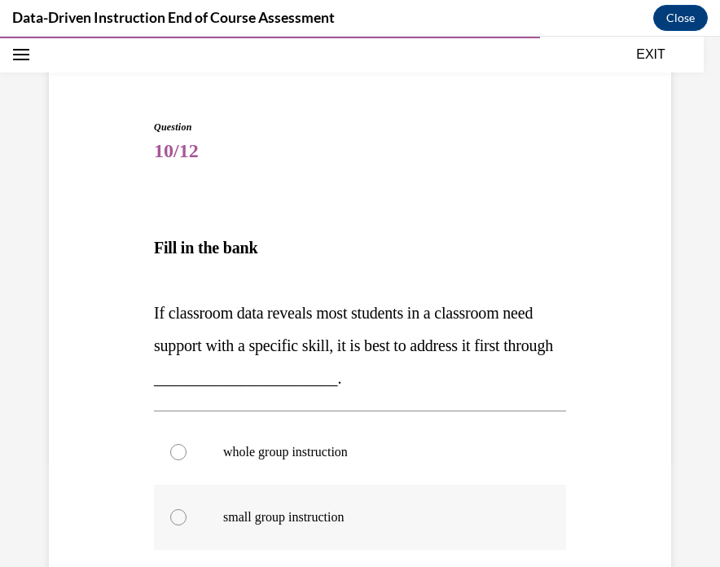
scroll to position [106, 0]
click at [420, 448] on p "whole group instruction" at bounding box center [374, 453] width 302 height 16
click at [186, 448] on input "whole group instruction" at bounding box center [178, 453] width 16 height 16
radio input "true"
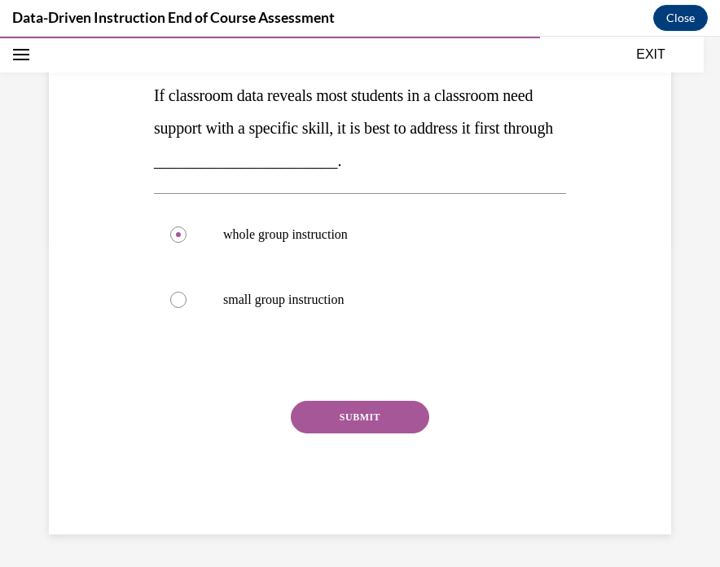
click at [375, 412] on button "SUBMIT" at bounding box center [360, 417] width 138 height 33
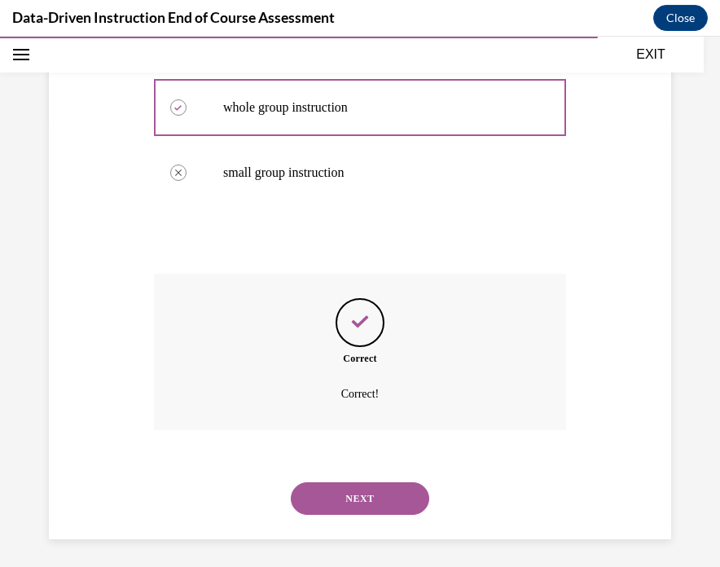
scroll to position [456, 0]
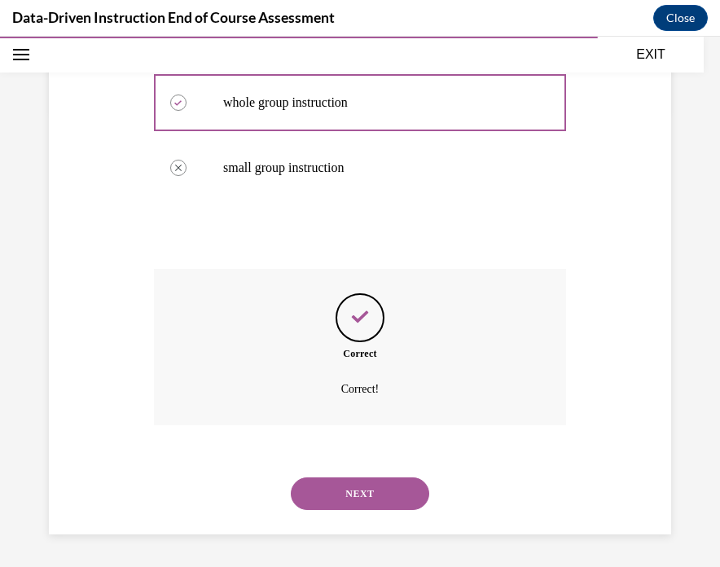
click at [369, 489] on button "NEXT" at bounding box center [360, 493] width 138 height 33
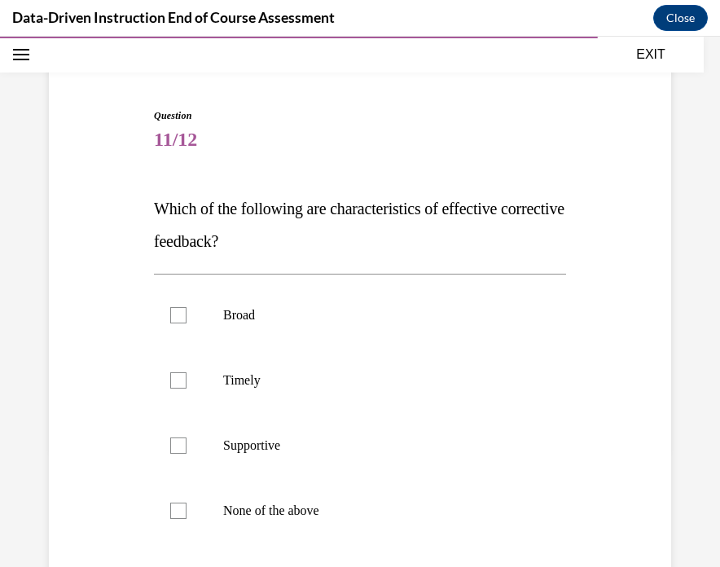
scroll to position [120, 0]
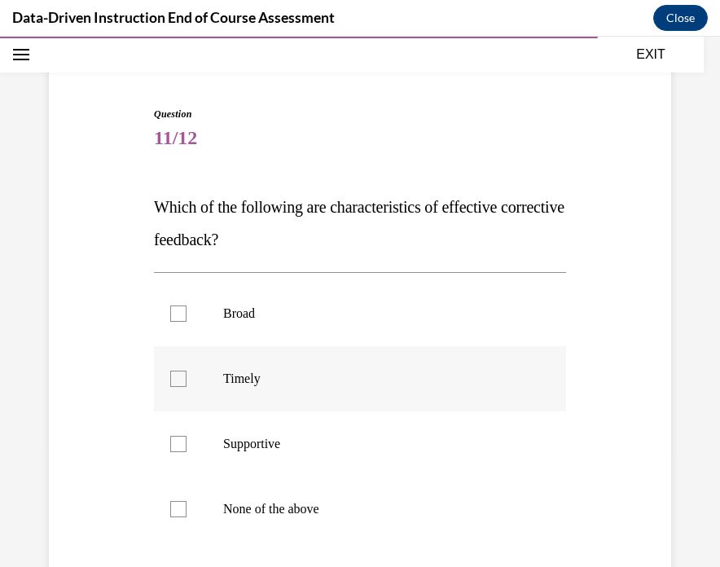
click at [312, 388] on label "Timely" at bounding box center [360, 378] width 412 height 65
click at [186, 387] on input "Timely" at bounding box center [178, 379] width 16 height 16
checkbox input "true"
click at [302, 442] on p "Supportive" at bounding box center [374, 444] width 302 height 16
click at [186, 442] on input "Supportive" at bounding box center [178, 444] width 16 height 16
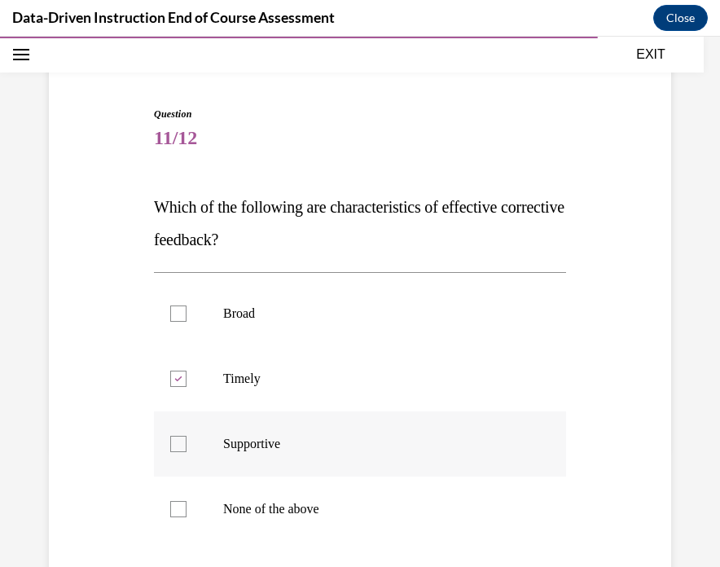
checkbox input "true"
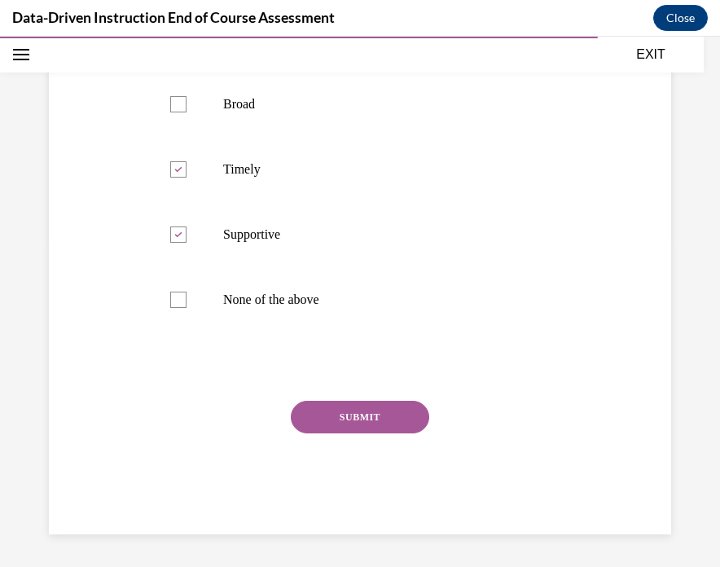
click at [325, 432] on button "SUBMIT" at bounding box center [360, 417] width 138 height 33
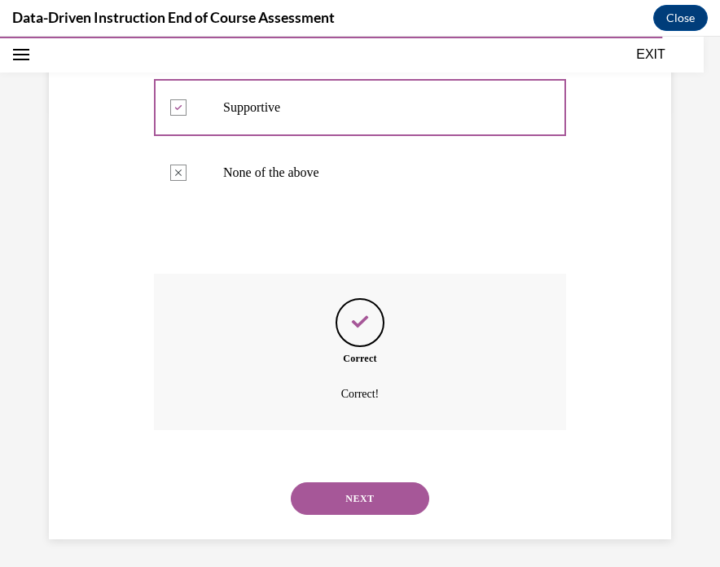
scroll to position [461, 0]
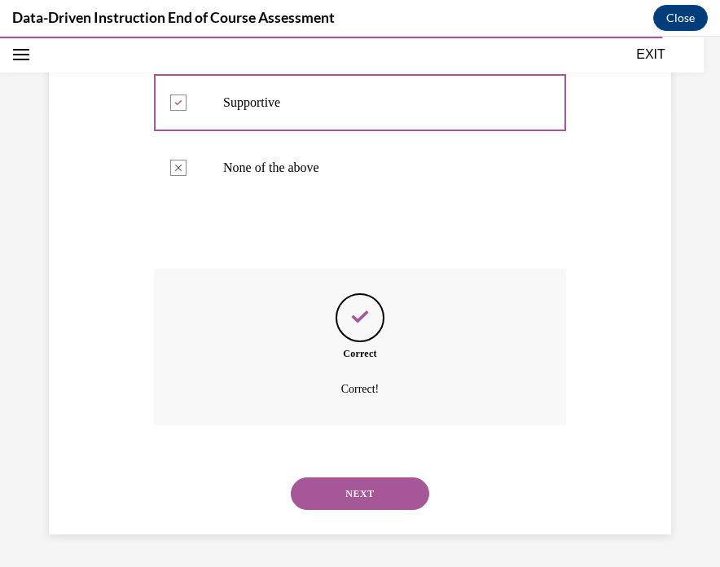
click at [340, 498] on button "NEXT" at bounding box center [360, 493] width 138 height 33
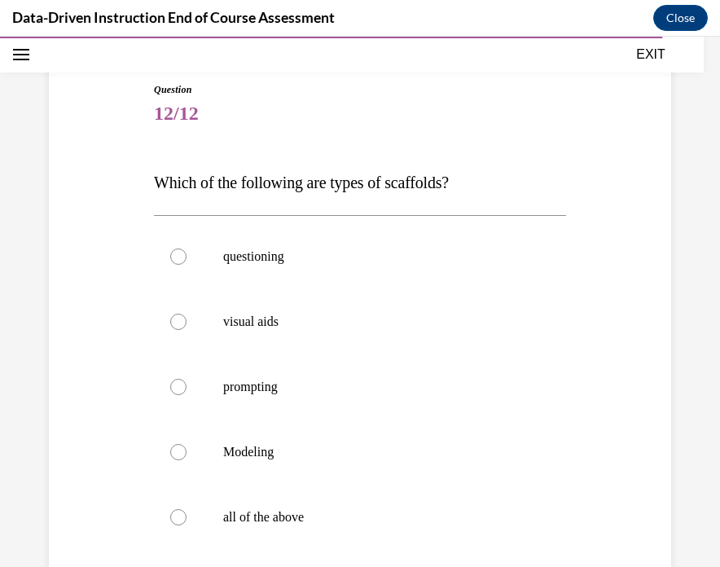
scroll to position [155, 0]
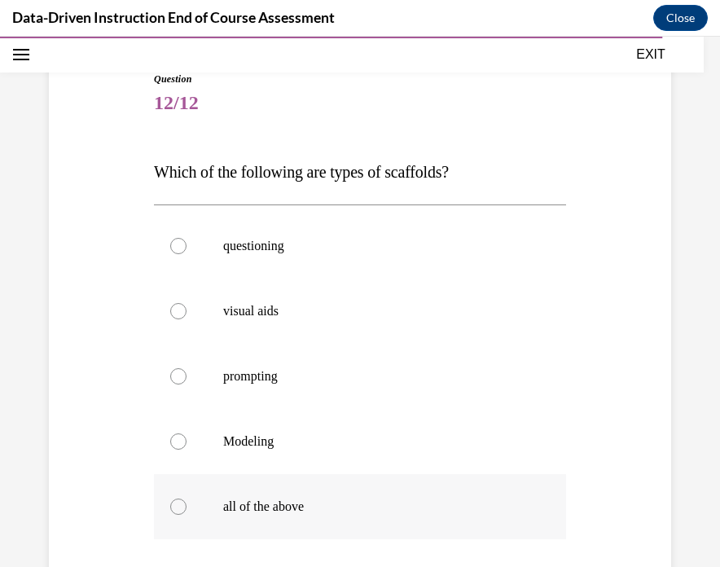
click at [340, 498] on p "all of the above" at bounding box center [374, 506] width 302 height 16
click at [186, 498] on input "all of the above" at bounding box center [178, 506] width 16 height 16
radio input "true"
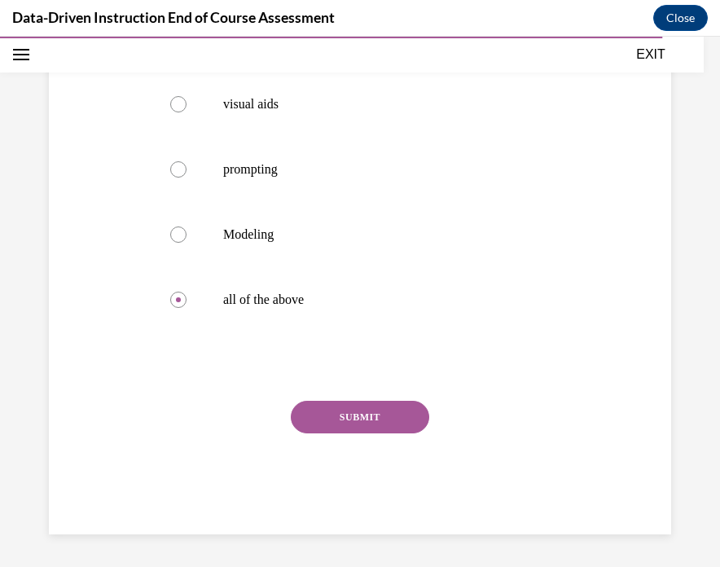
click at [352, 423] on button "SUBMIT" at bounding box center [360, 417] width 138 height 33
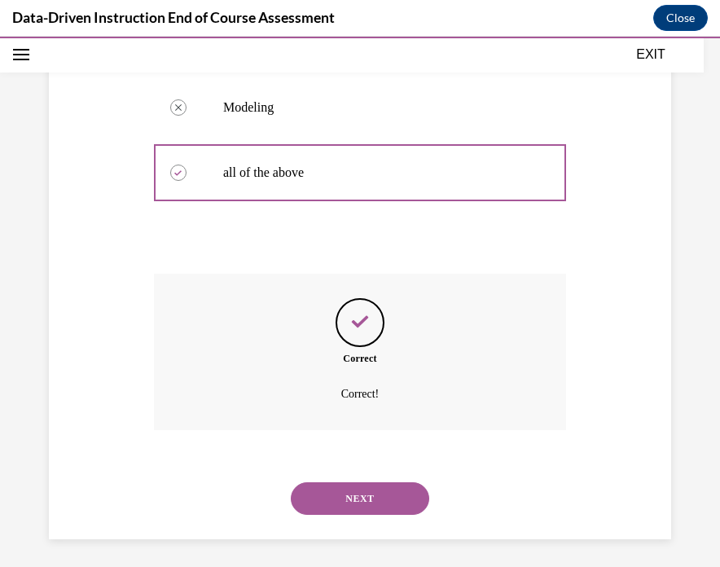
scroll to position [494, 0]
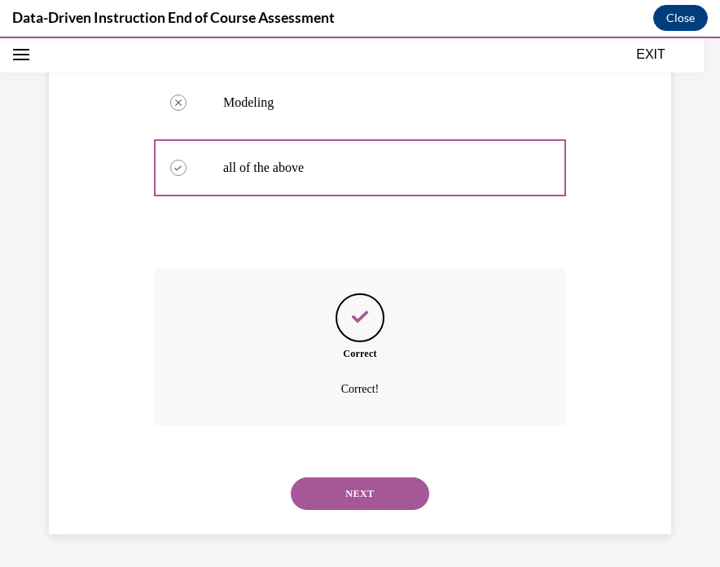
click at [356, 487] on button "NEXT" at bounding box center [360, 493] width 138 height 33
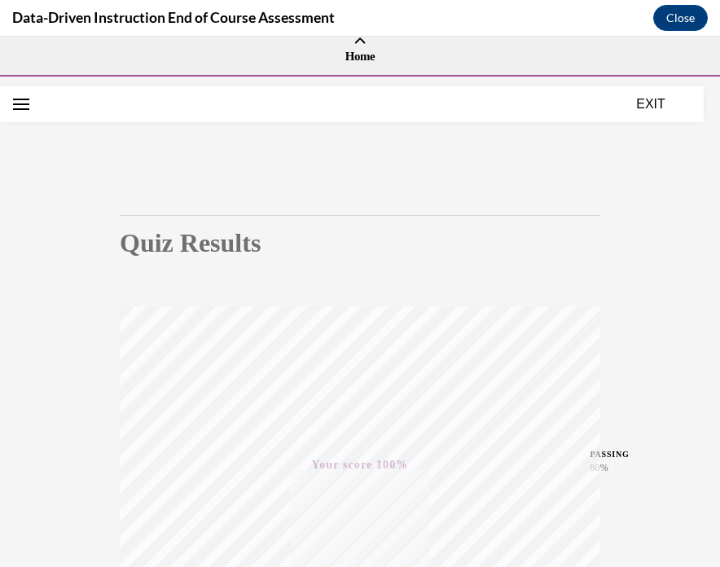
scroll to position [0, 0]
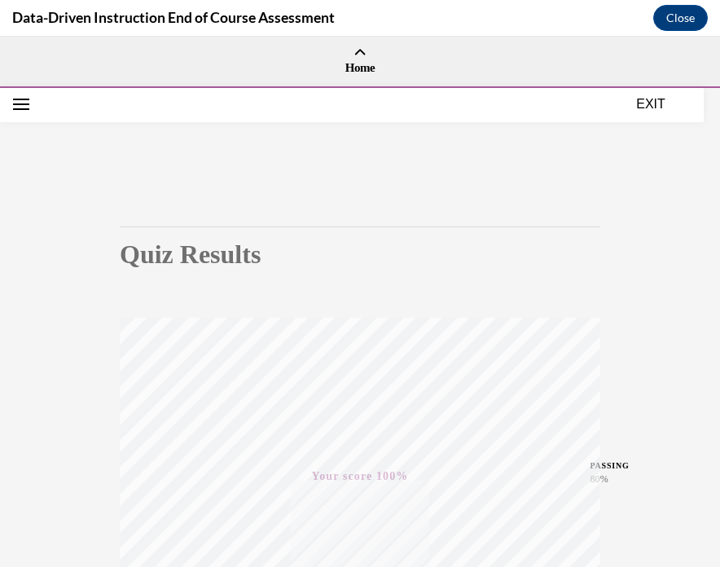
click at [589, 103] on button "EXIT" at bounding box center [651, 104] width 98 height 20
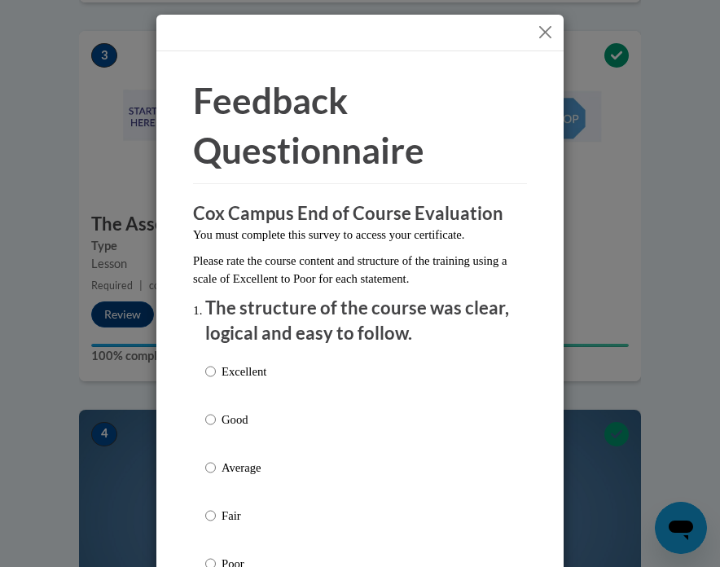
click at [227, 423] on p "Good" at bounding box center [244, 419] width 45 height 18
click at [216, 423] on input "Good" at bounding box center [210, 419] width 11 height 18
radio input "true"
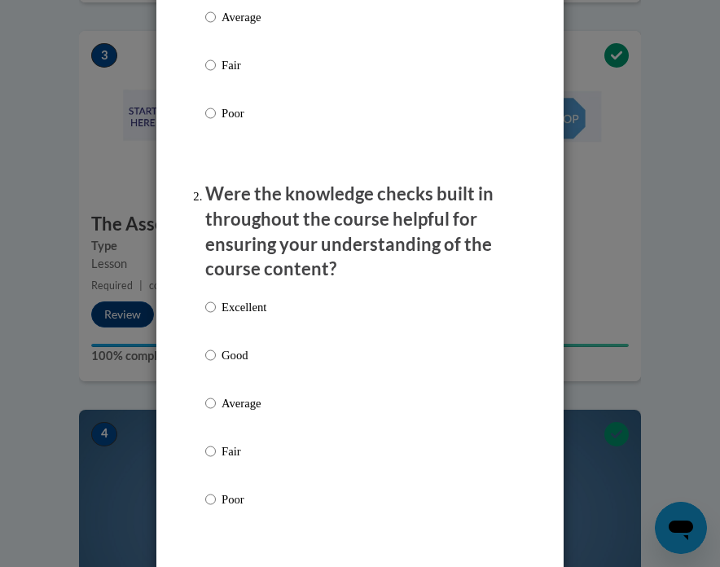
scroll to position [489, 0]
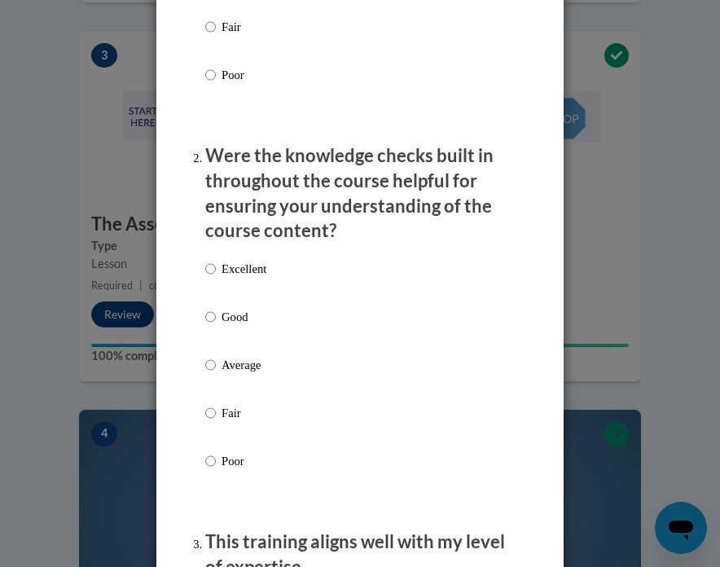
click at [239, 368] on p "Average" at bounding box center [244, 365] width 45 height 18
click at [216, 368] on input "Average" at bounding box center [210, 365] width 11 height 18
radio input "true"
click at [239, 321] on p "Good" at bounding box center [244, 317] width 45 height 18
click at [216, 321] on input "Good" at bounding box center [210, 317] width 11 height 18
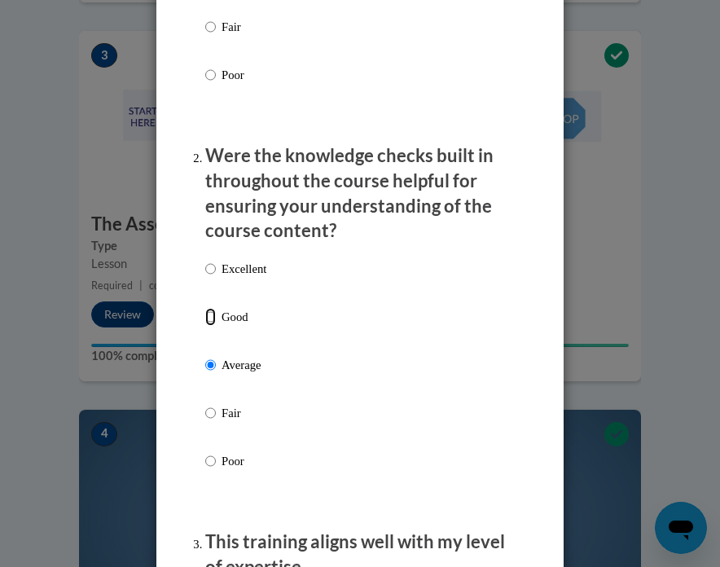
radio input "true"
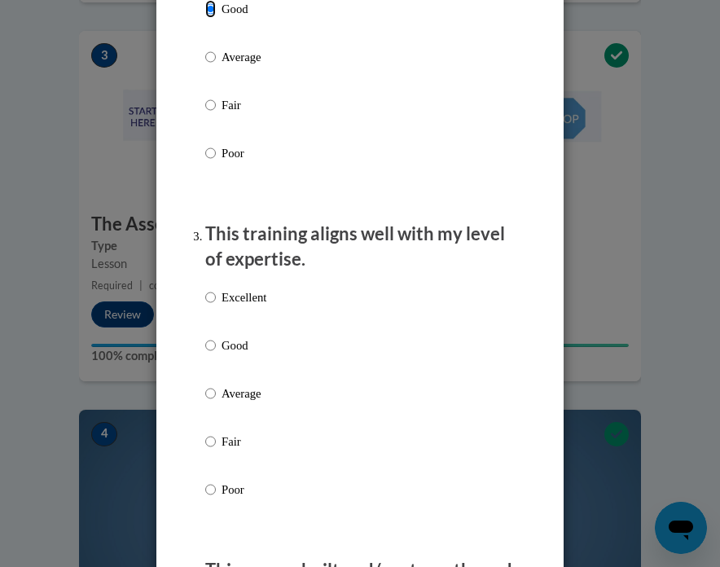
scroll to position [822, 0]
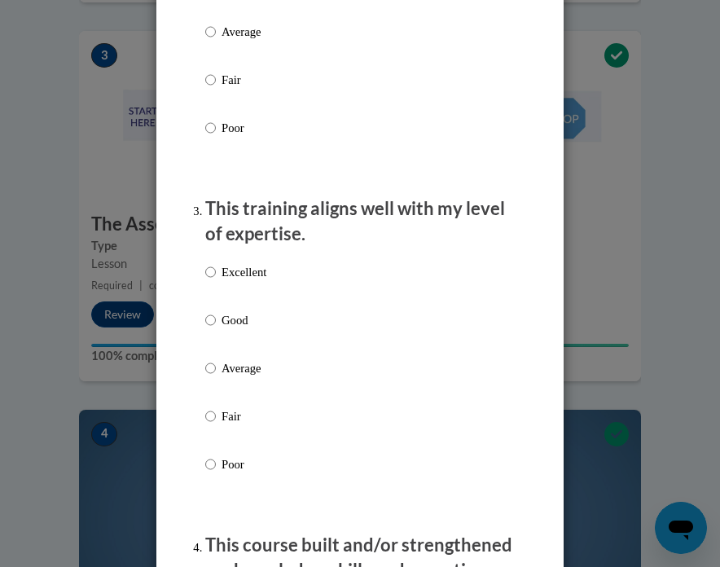
click at [241, 321] on p "Good" at bounding box center [244, 320] width 45 height 18
click at [216, 321] on input "Good" at bounding box center [210, 320] width 11 height 18
radio input "true"
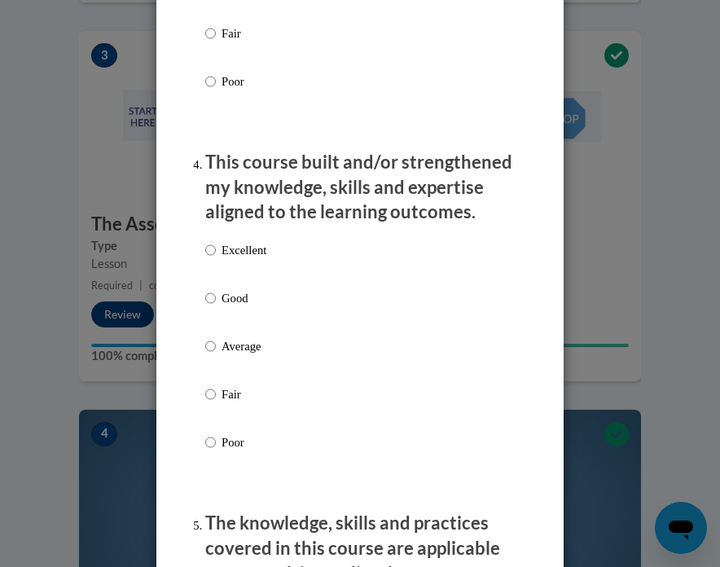
scroll to position [1209, 0]
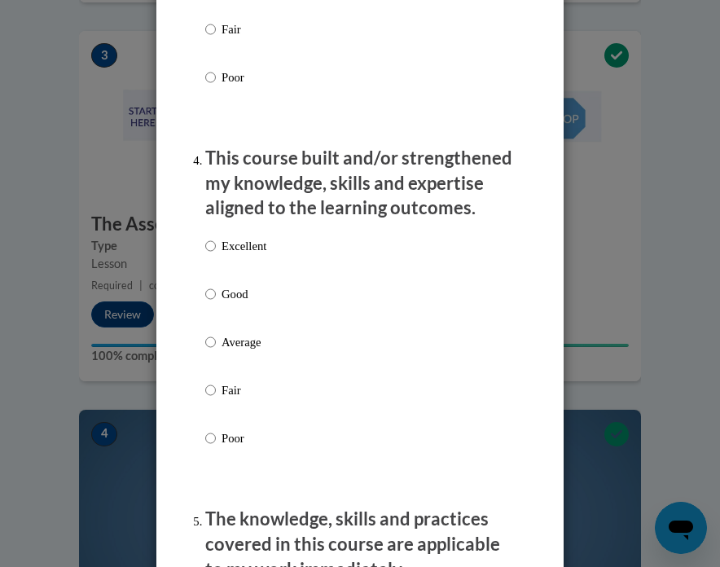
click at [237, 294] on p "Good" at bounding box center [244, 294] width 45 height 18
click at [216, 294] on input "Good" at bounding box center [210, 294] width 11 height 18
radio input "true"
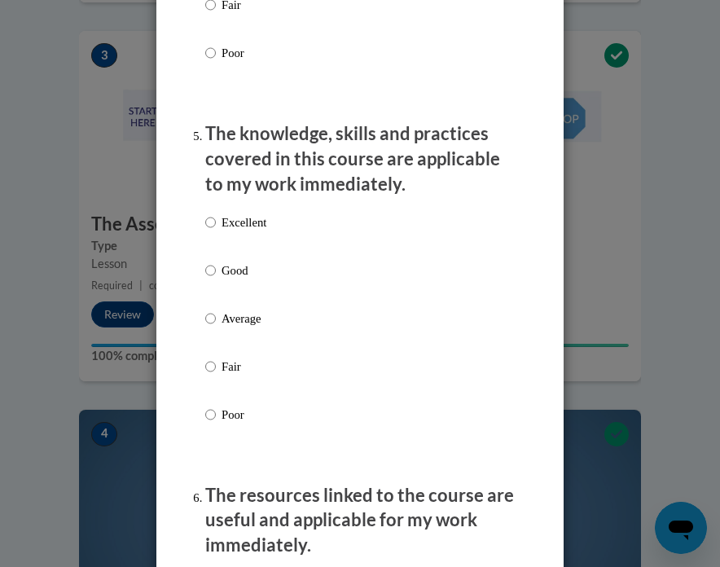
scroll to position [1603, 0]
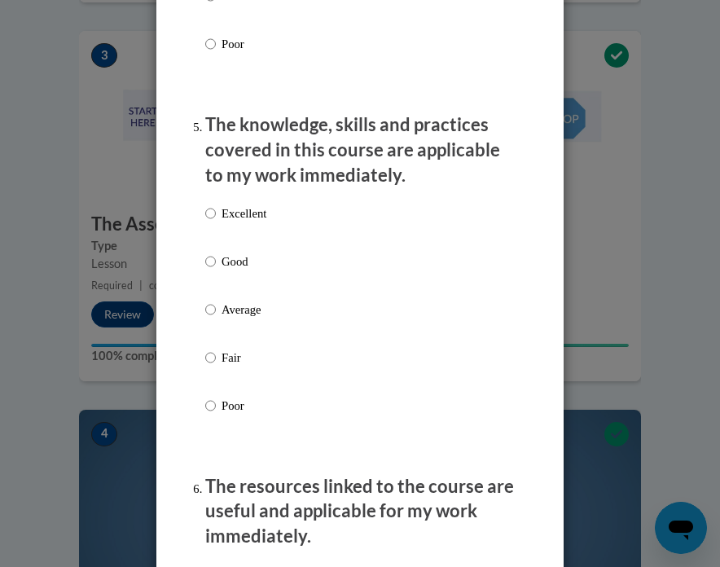
click at [235, 269] on label "Good" at bounding box center [235, 274] width 61 height 44
click at [216, 269] on input "Good" at bounding box center [210, 261] width 11 height 18
radio input "true"
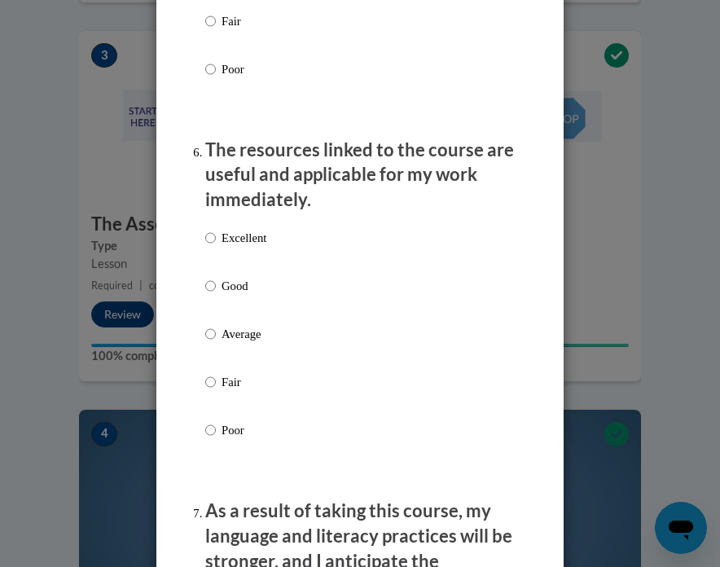
click at [236, 277] on p "Good" at bounding box center [244, 286] width 45 height 18
click at [216, 277] on input "Good" at bounding box center [210, 286] width 11 height 18
radio input "true"
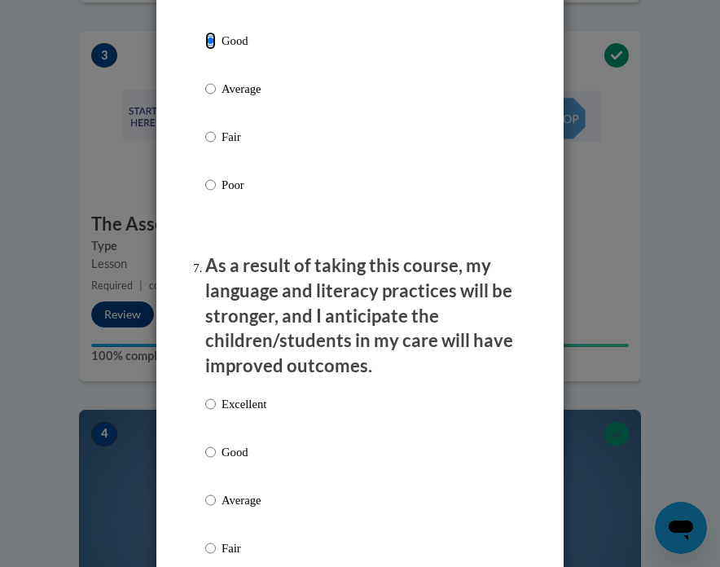
scroll to position [2190, 0]
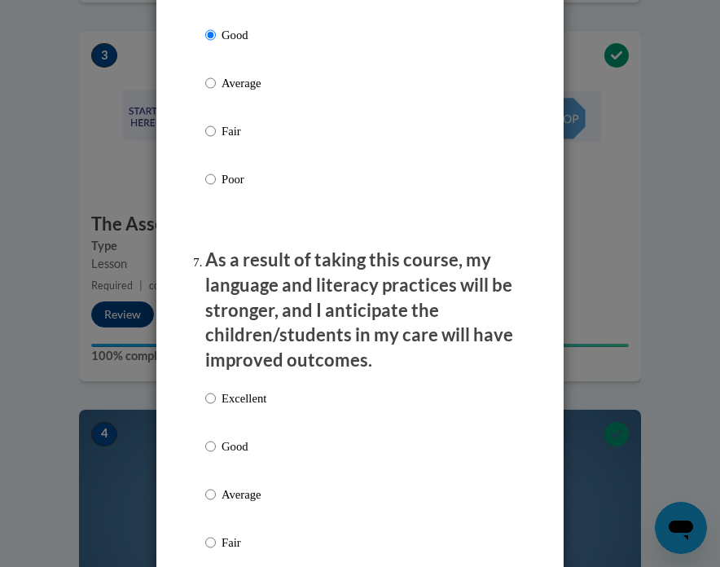
click at [243, 442] on p "Good" at bounding box center [244, 446] width 45 height 18
click at [216, 442] on input "Good" at bounding box center [210, 446] width 11 height 18
radio input "true"
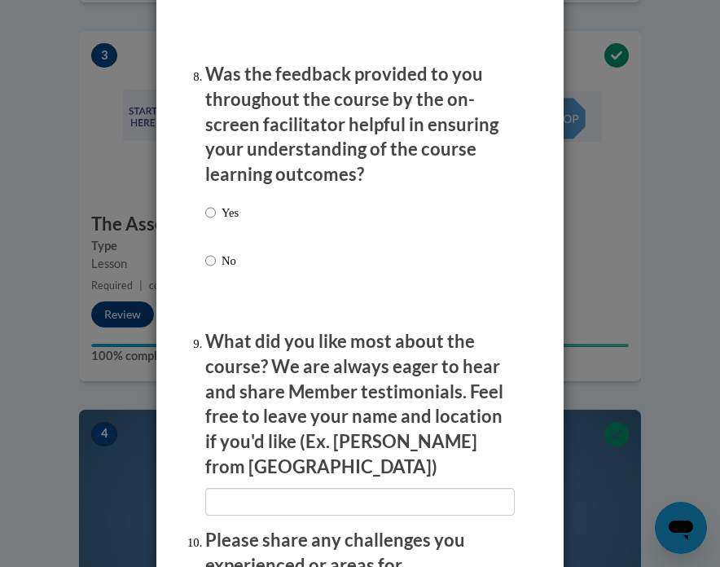
scroll to position [2793, 0]
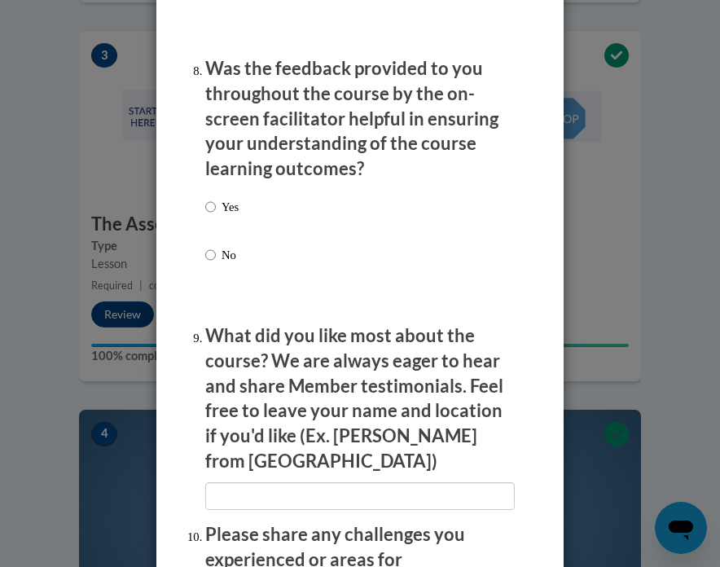
click at [243, 207] on div "Yes No" at bounding box center [359, 250] width 309 height 121
click at [228, 198] on p "Yes" at bounding box center [230, 207] width 17 height 18
click at [216, 198] on input "Yes" at bounding box center [210, 207] width 11 height 18
radio input "true"
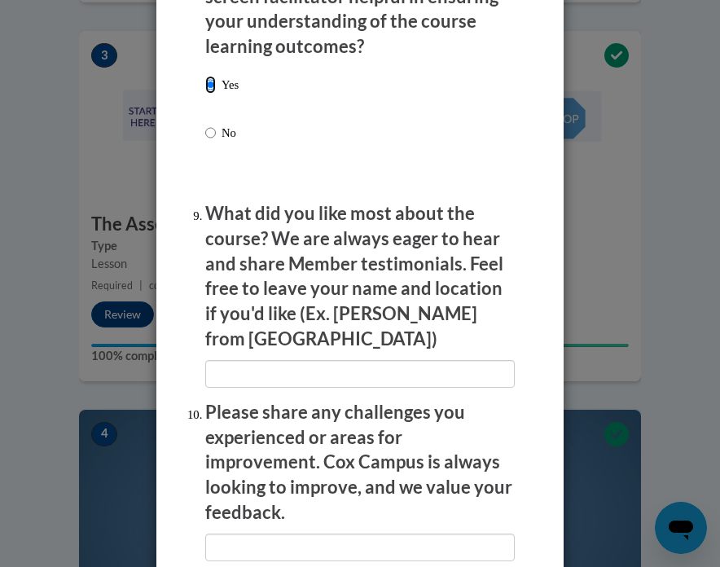
scroll to position [2926, 0]
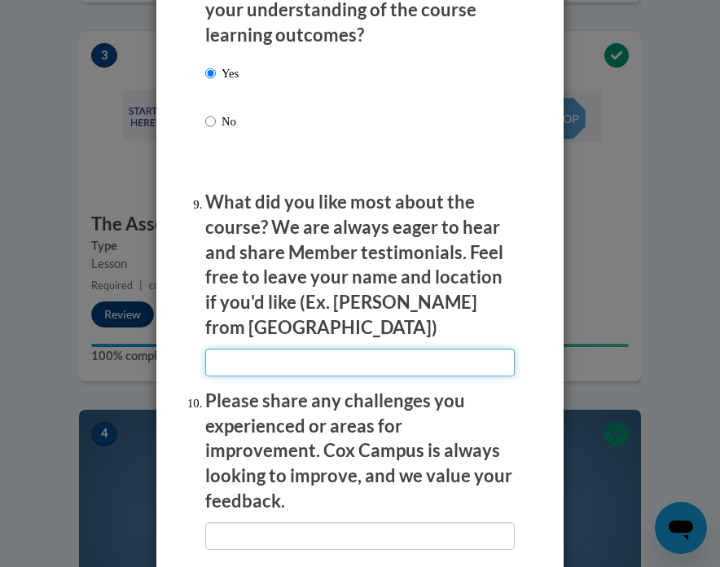
click at [362, 349] on input "textbox" at bounding box center [359, 363] width 309 height 28
type input "classroom examples"
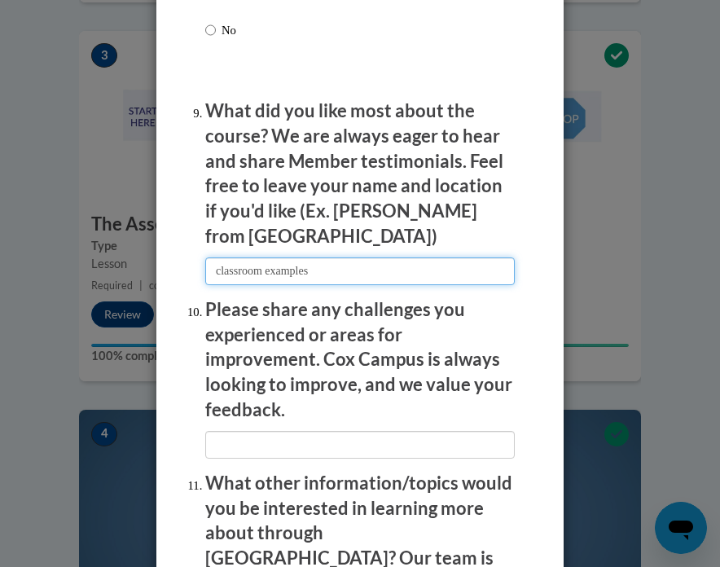
scroll to position [3031, 0]
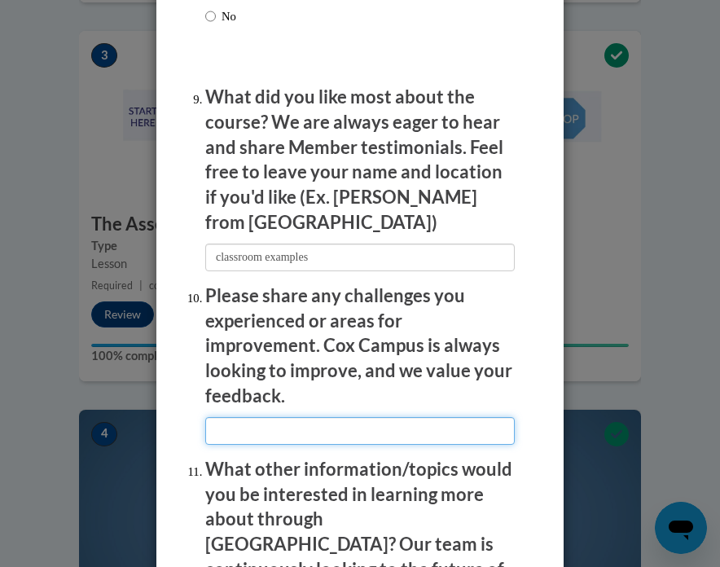
click at [365, 417] on input "textbox" at bounding box center [359, 431] width 309 height 28
type input "putting all the videos into one would be helpful"
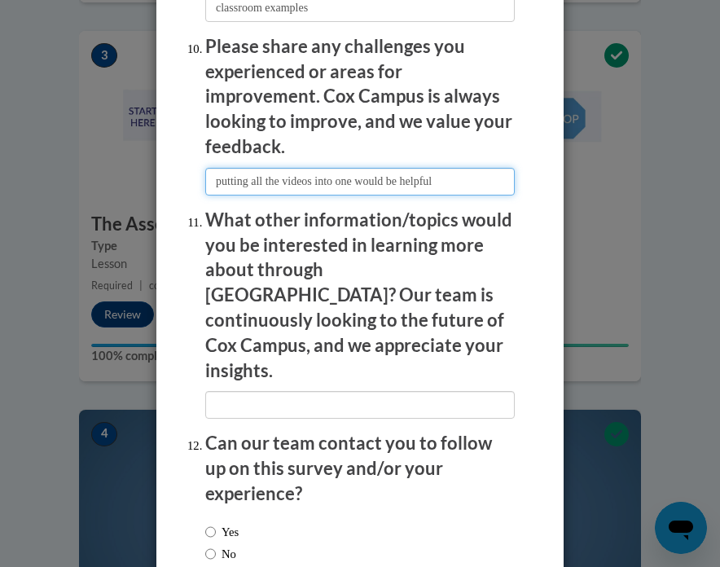
scroll to position [3291, 0]
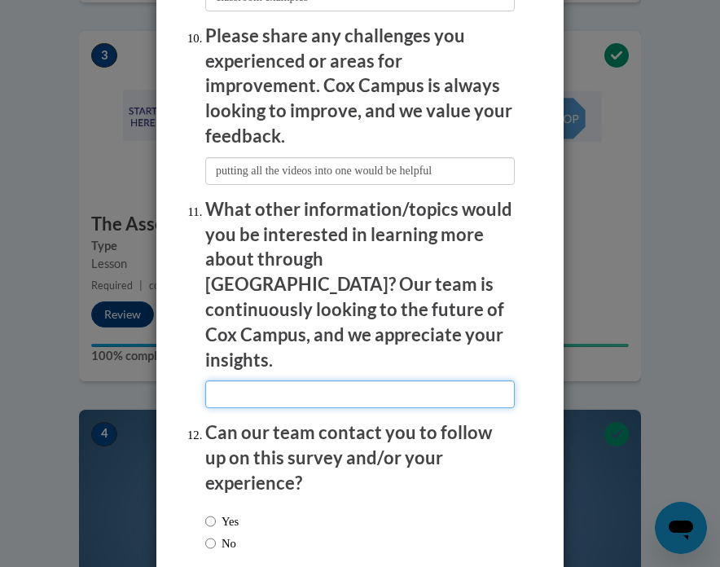
click at [322, 380] on input "textbox" at bounding box center [359, 394] width 309 height 28
type input "Relating to lower level learners"
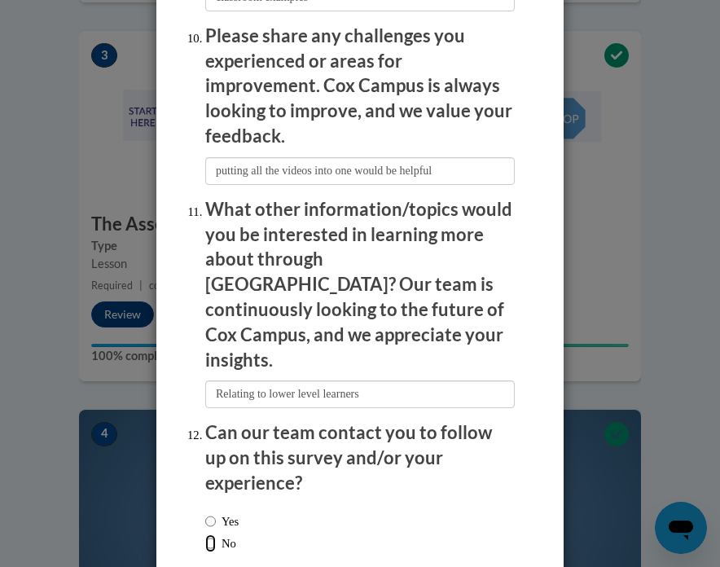
click at [211, 534] on input "No" at bounding box center [210, 543] width 11 height 18
radio input "true"
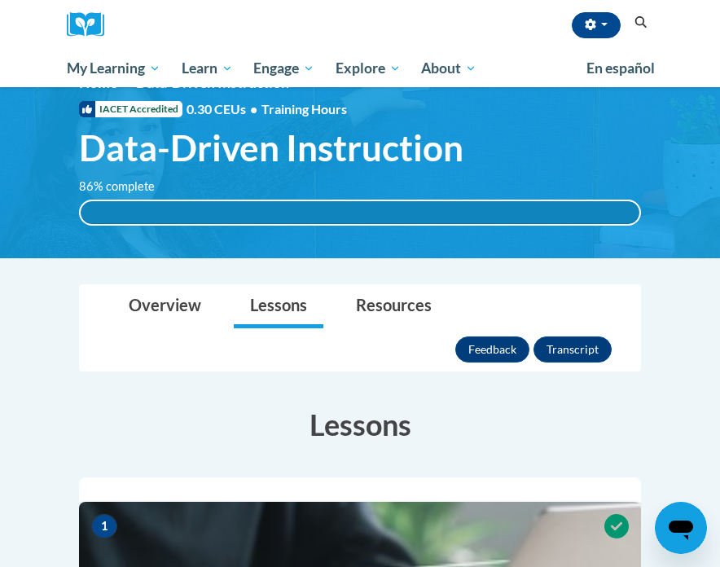
scroll to position [0, 0]
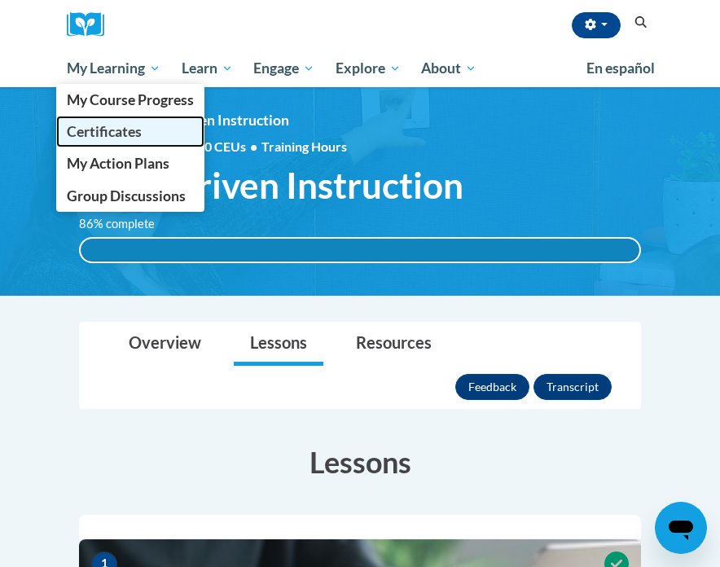
click at [130, 135] on span "Certificates" at bounding box center [104, 131] width 75 height 17
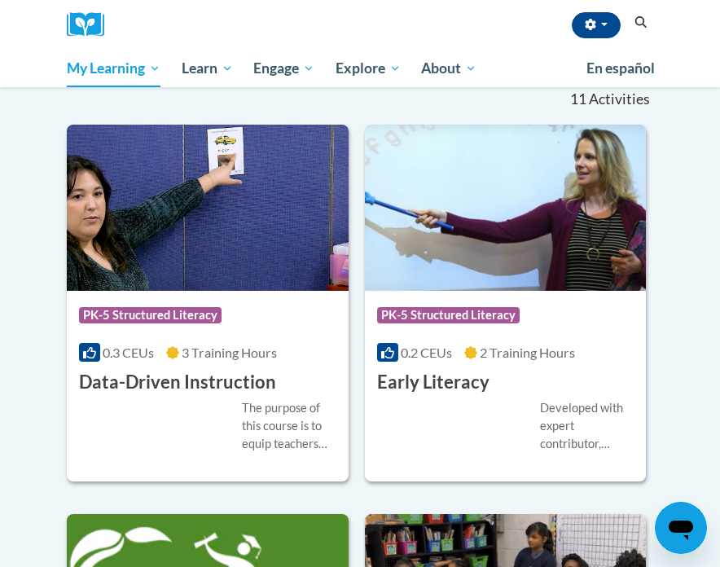
scroll to position [292, 0]
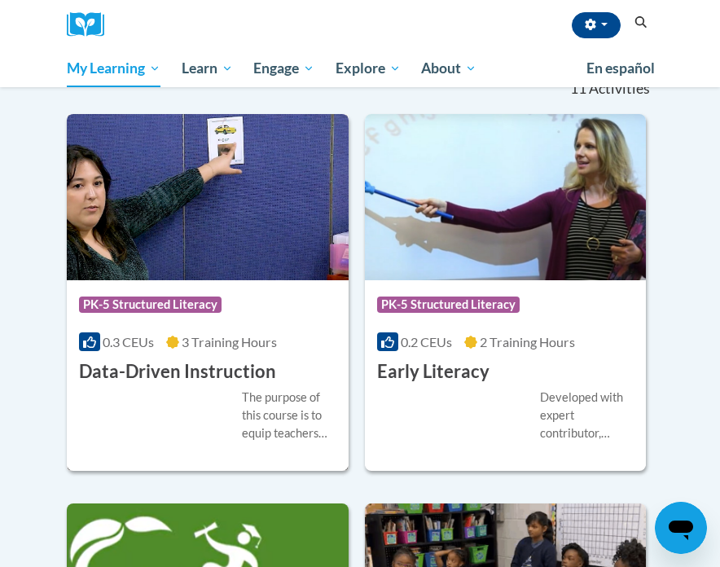
click at [296, 331] on div "Course Category: PK-5 Structured Literacy 0.3 CEUs 3 Training Hours COURSE Data…" at bounding box center [208, 332] width 282 height 104
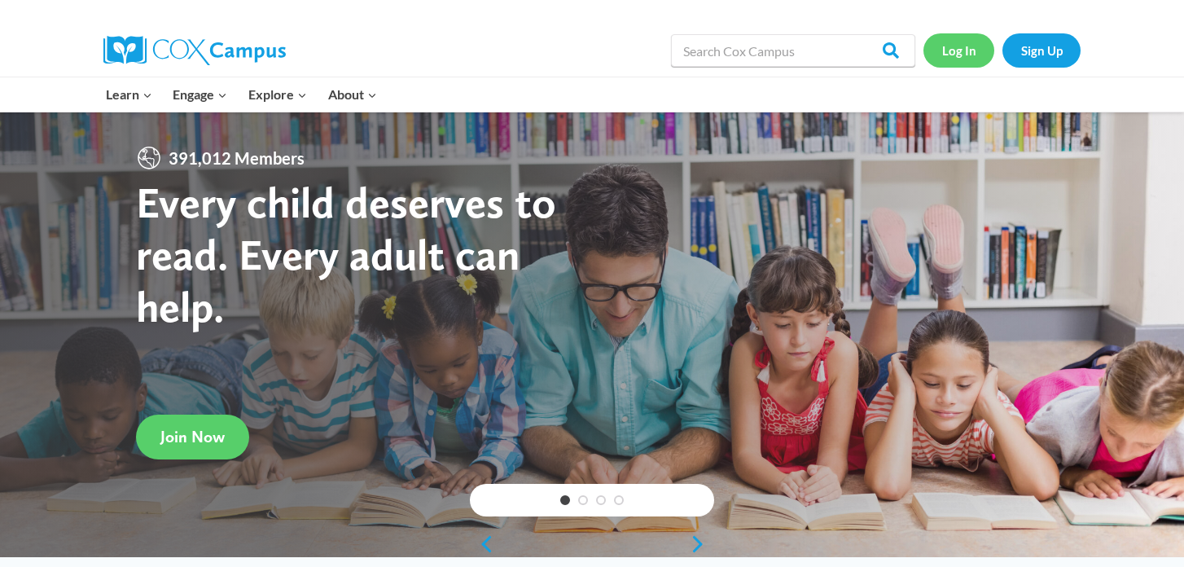
click at [960, 55] on link "Log In" at bounding box center [959, 49] width 71 height 33
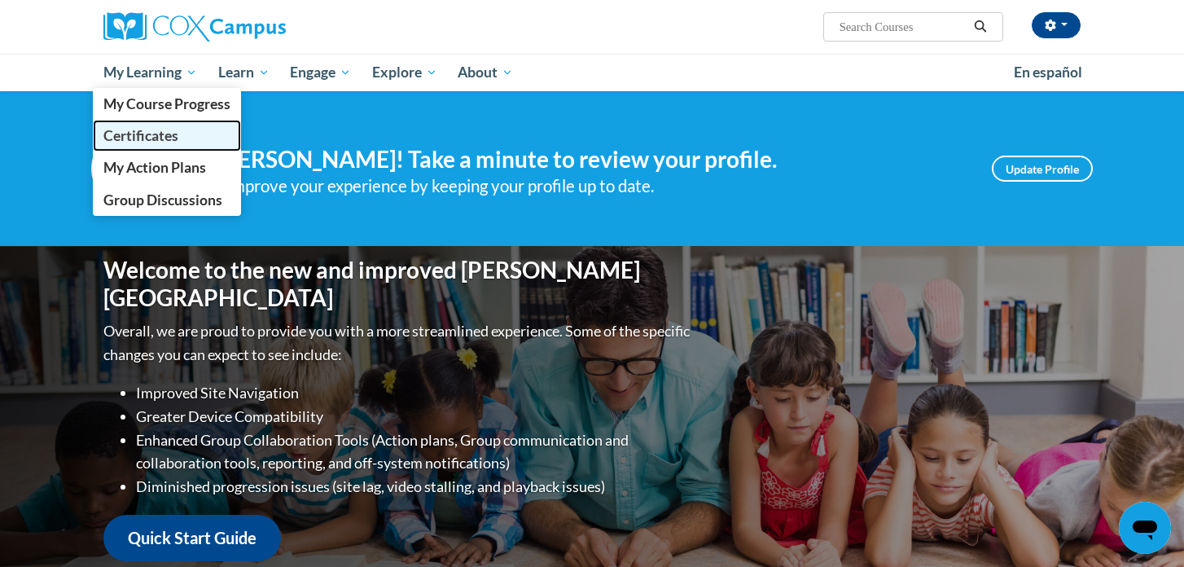
click at [164, 128] on span "Certificates" at bounding box center [140, 135] width 75 height 17
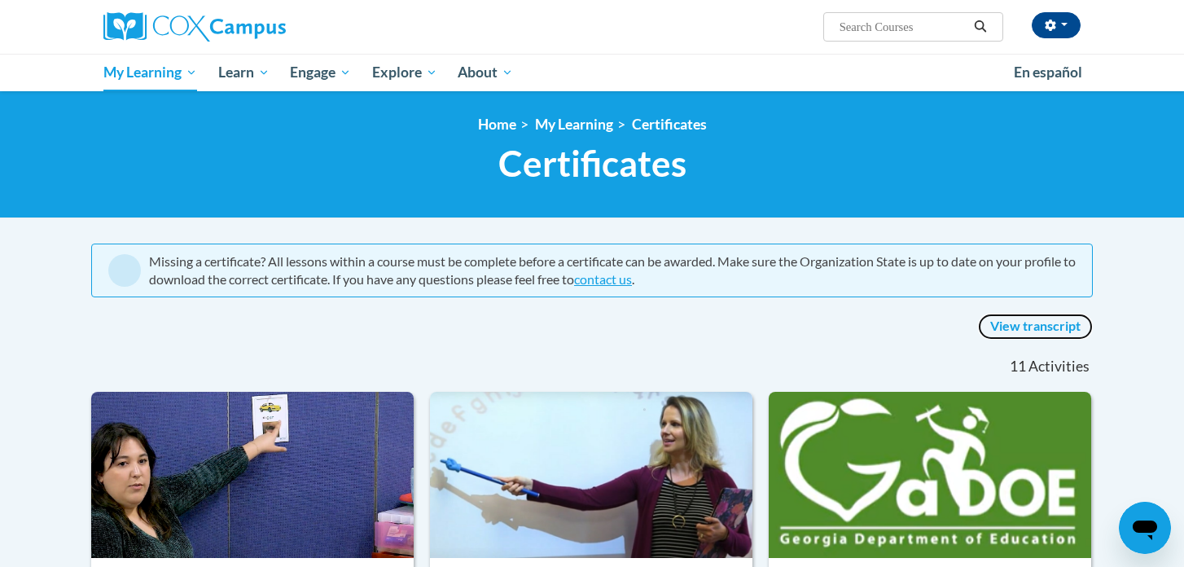
click at [1018, 323] on link "View transcript" at bounding box center [1035, 327] width 115 height 26
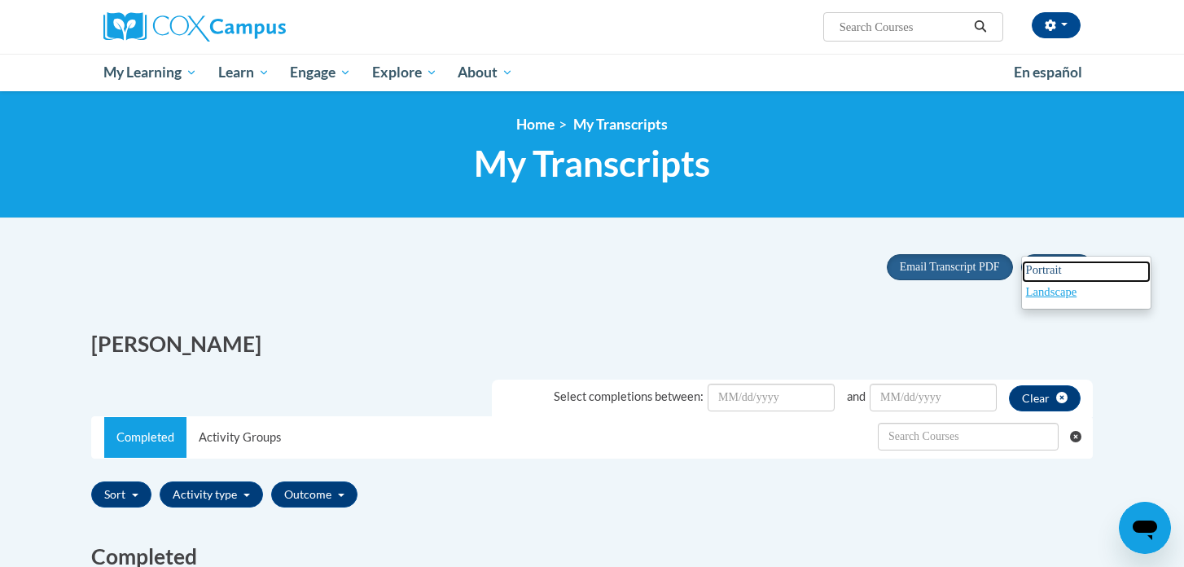
click at [1064, 273] on link "Portrait" at bounding box center [1086, 272] width 129 height 22
